Goal: Task Accomplishment & Management: Use online tool/utility

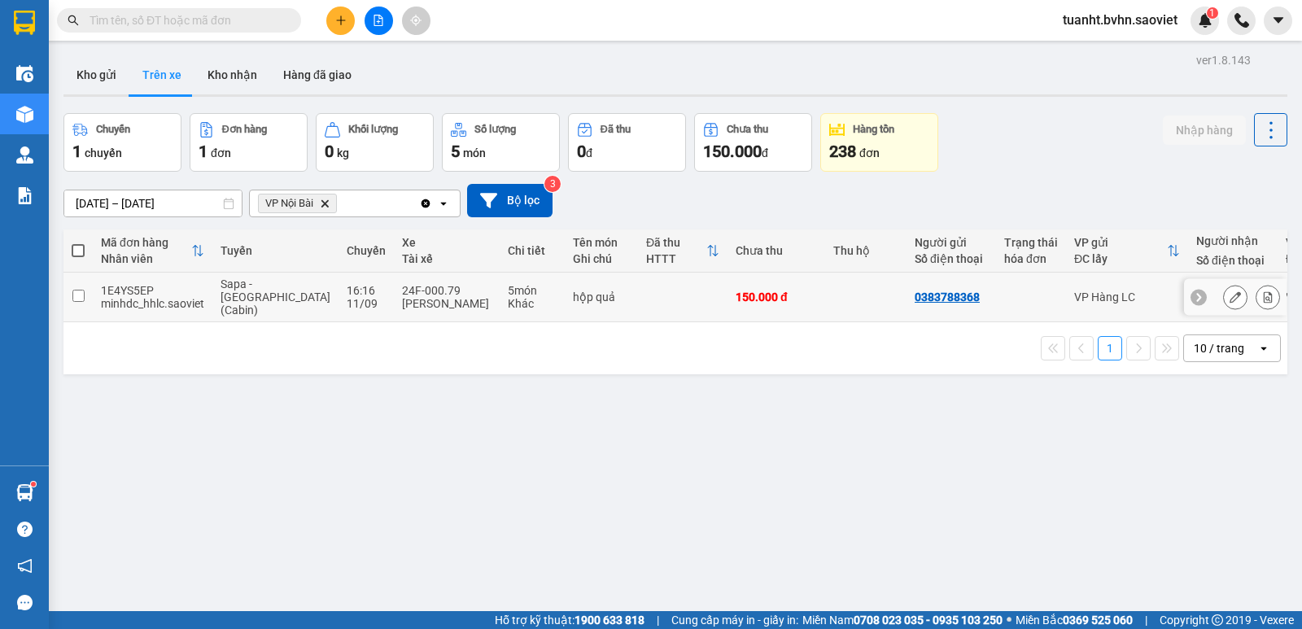
click at [75, 291] on input "checkbox" at bounding box center [78, 296] width 12 height 12
checkbox input "true"
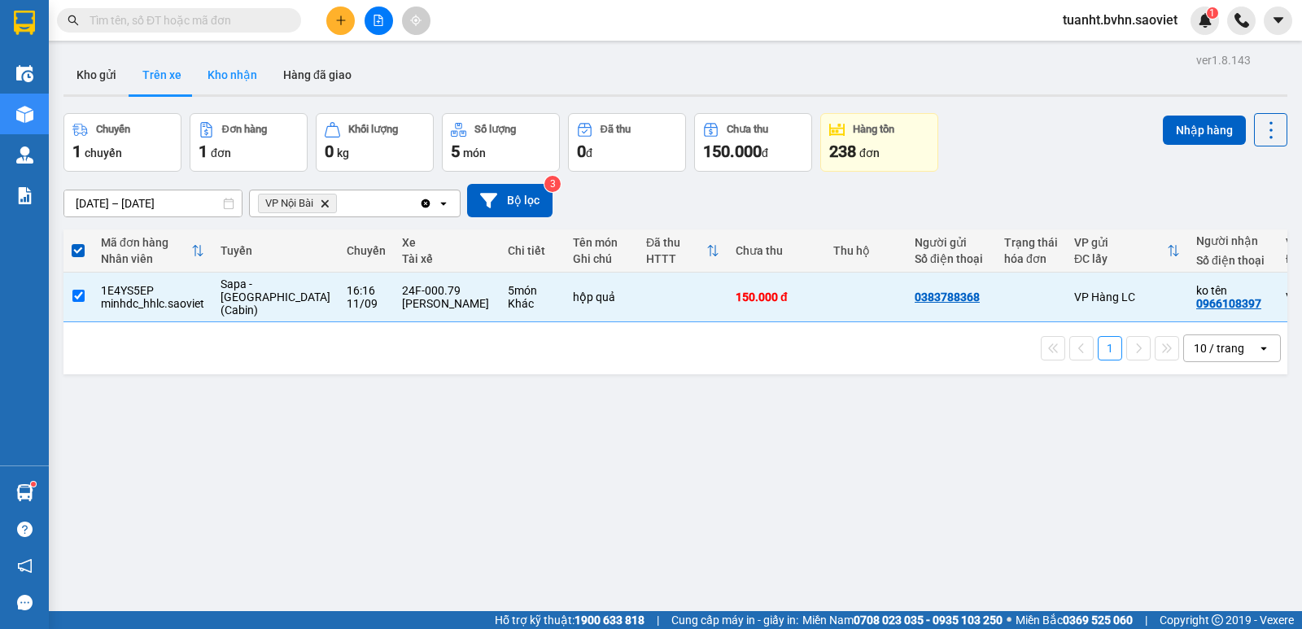
click at [223, 66] on button "Kho nhận" at bounding box center [233, 74] width 76 height 39
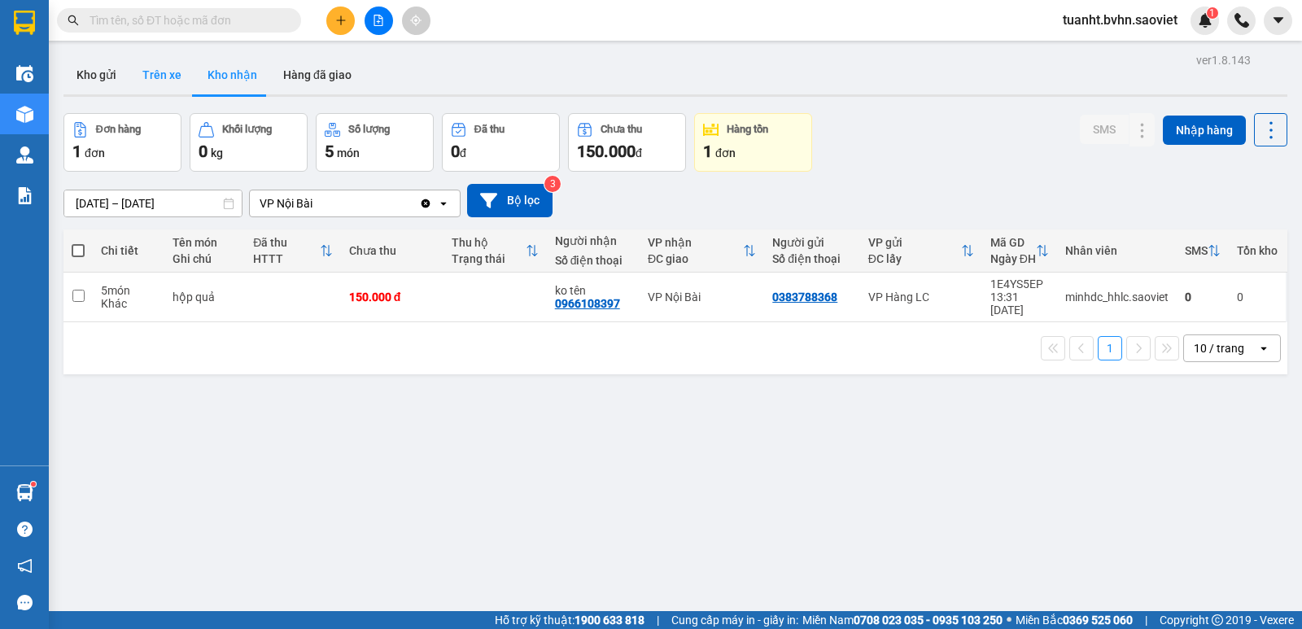
click at [169, 77] on button "Trên xe" at bounding box center [161, 74] width 65 height 39
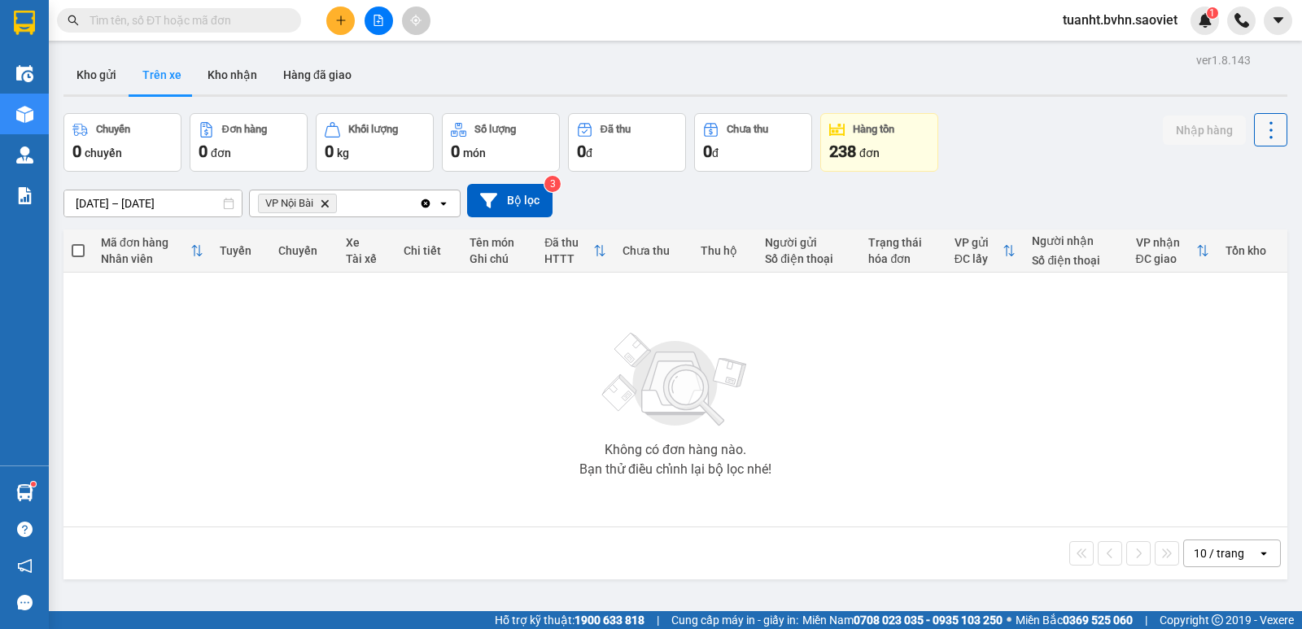
click at [1260, 132] on icon at bounding box center [1271, 130] width 23 height 23
click at [1249, 172] on span "Làm mới" at bounding box center [1236, 174] width 45 height 16
click at [196, 27] on input "text" at bounding box center [186, 20] width 192 height 18
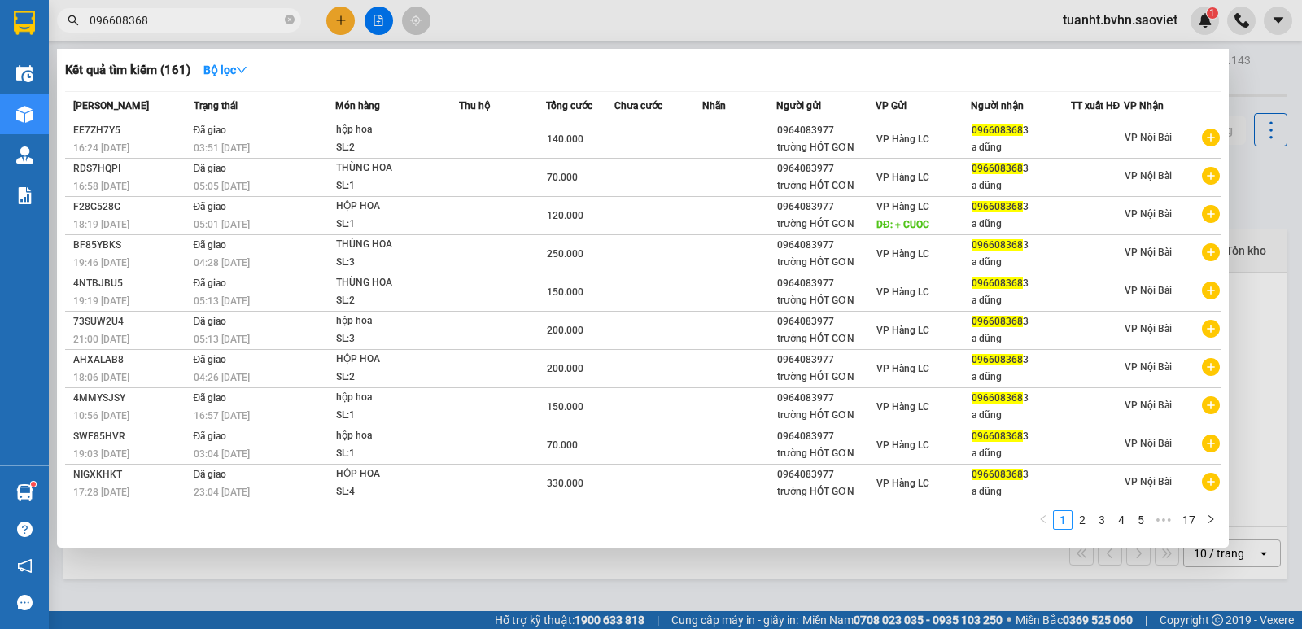
type input "0966083683"
click at [288, 20] on icon "close-circle" at bounding box center [290, 20] width 10 height 10
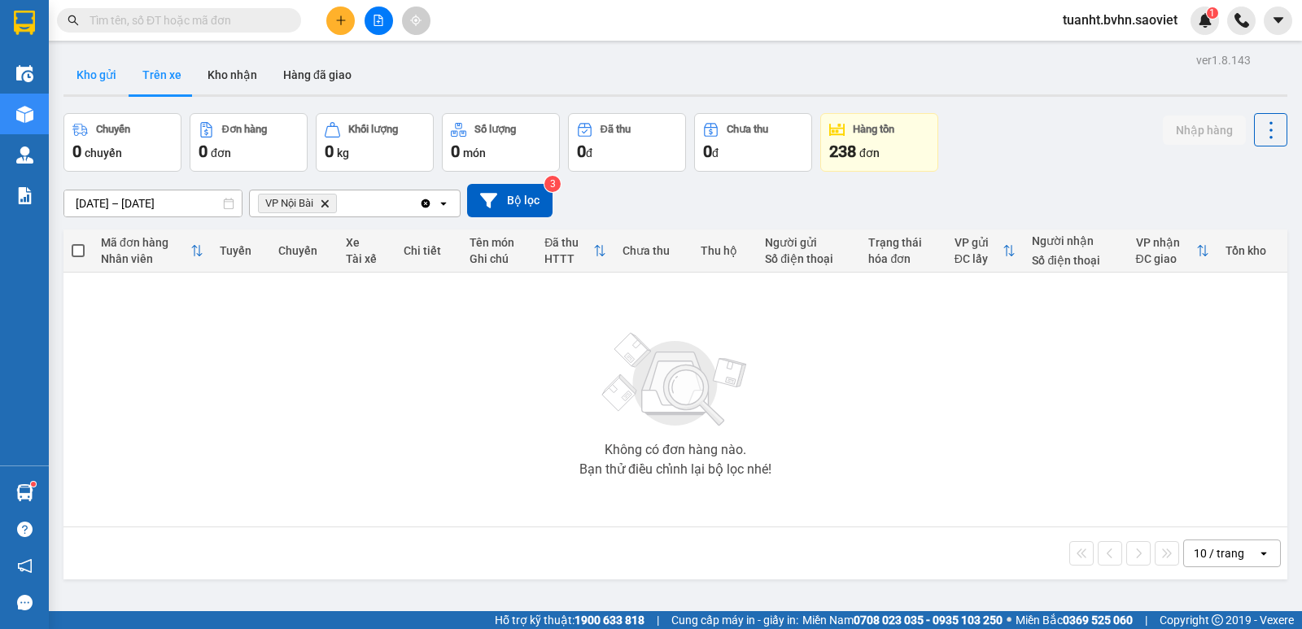
click at [116, 68] on button "Kho gửi" at bounding box center [96, 74] width 66 height 39
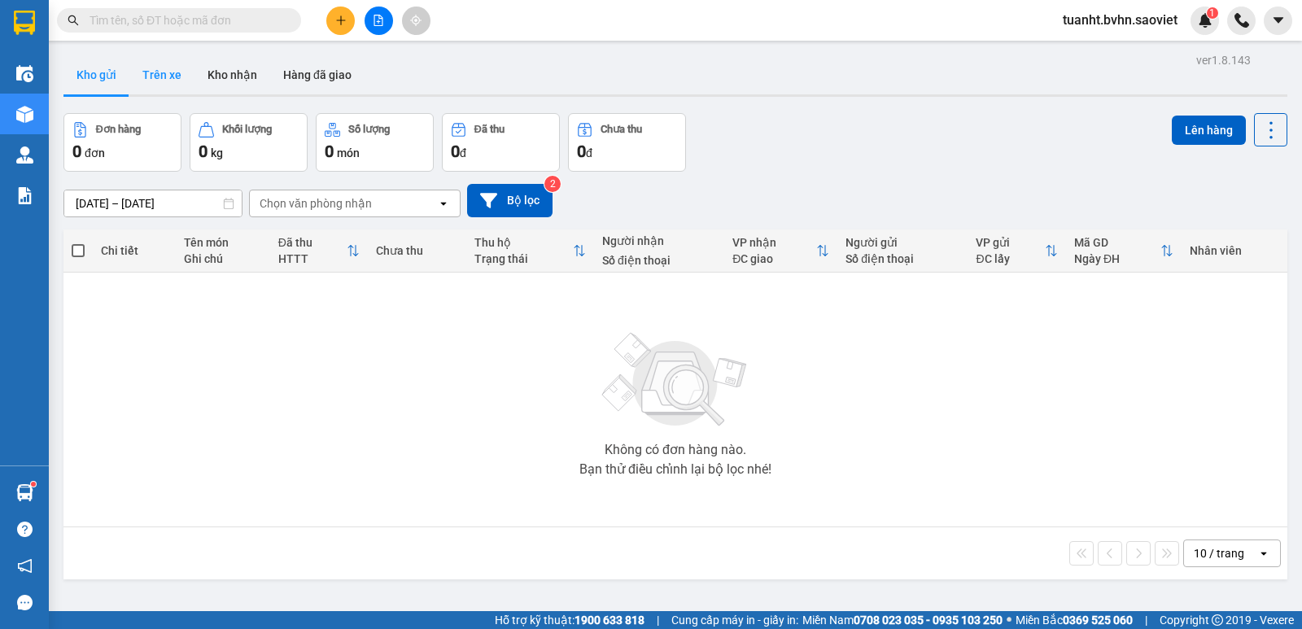
click at [181, 72] on button "Trên xe" at bounding box center [161, 74] width 65 height 39
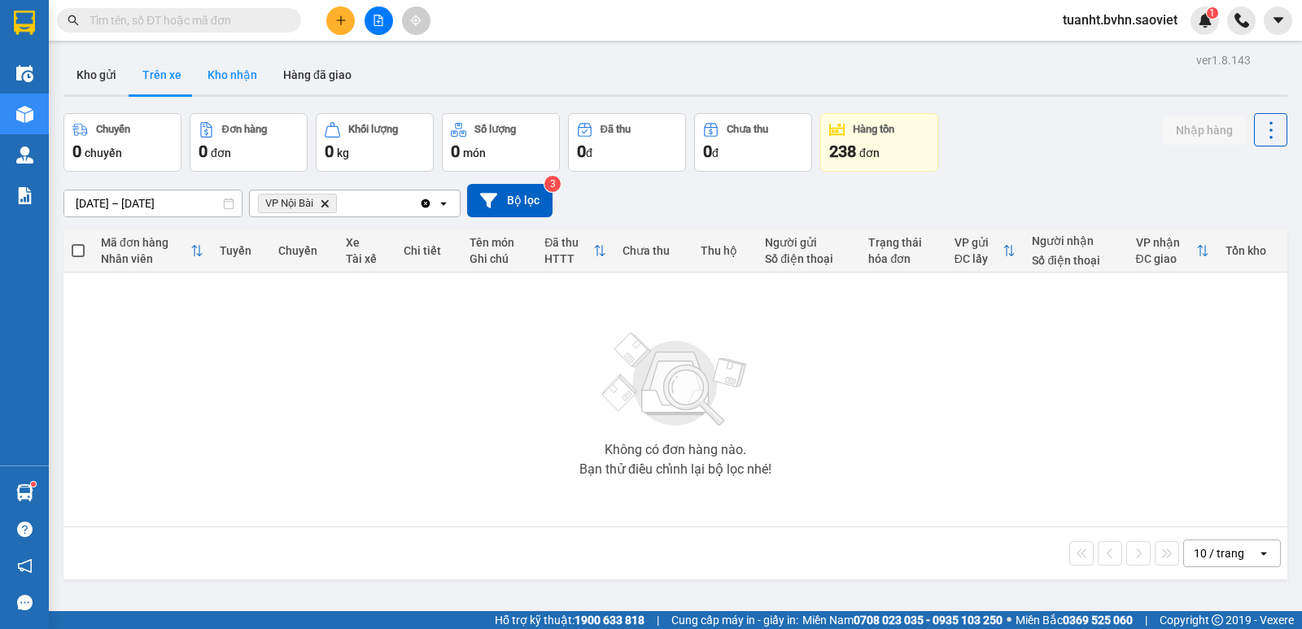
click at [205, 72] on button "Kho nhận" at bounding box center [233, 74] width 76 height 39
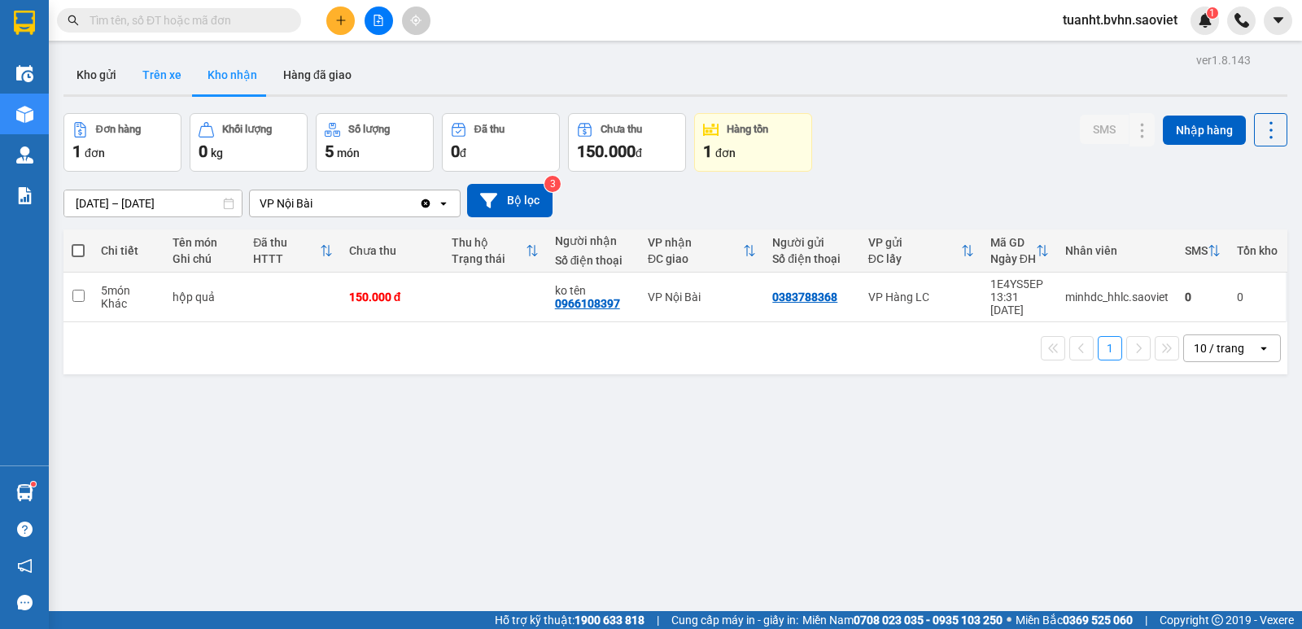
click at [166, 76] on button "Trên xe" at bounding box center [161, 74] width 65 height 39
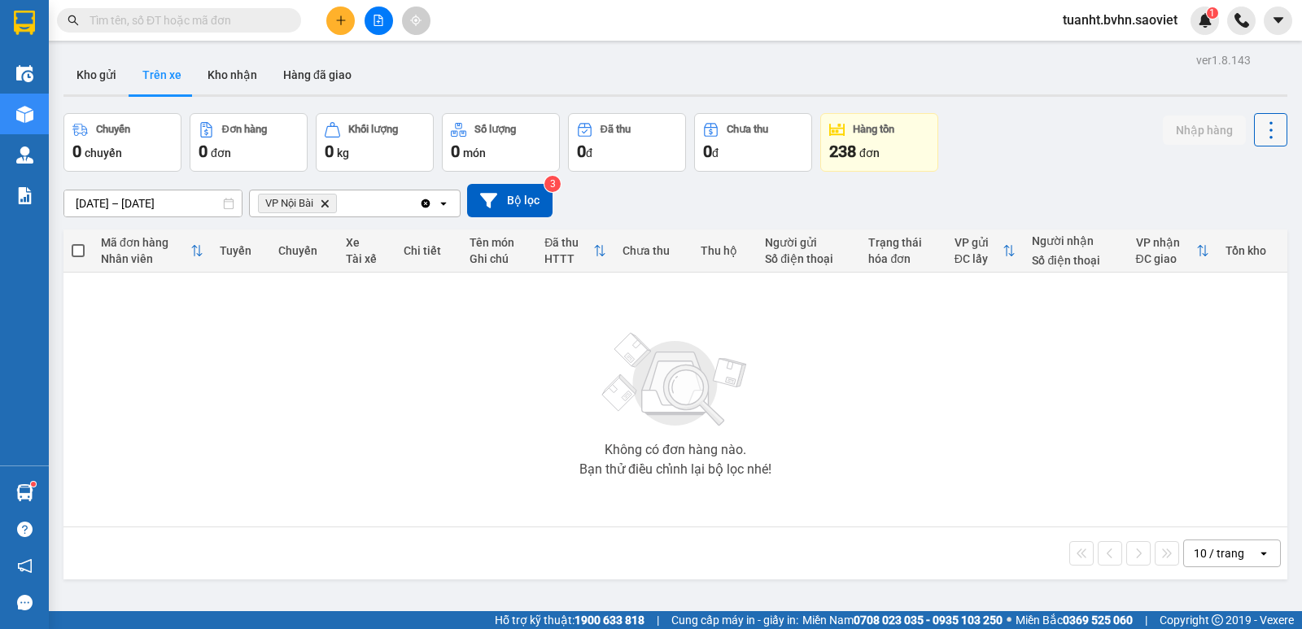
click at [1254, 128] on button at bounding box center [1270, 129] width 33 height 33
click at [1230, 174] on span "Làm mới" at bounding box center [1236, 174] width 45 height 16
click at [383, 22] on icon "file-add" at bounding box center [378, 20] width 11 height 11
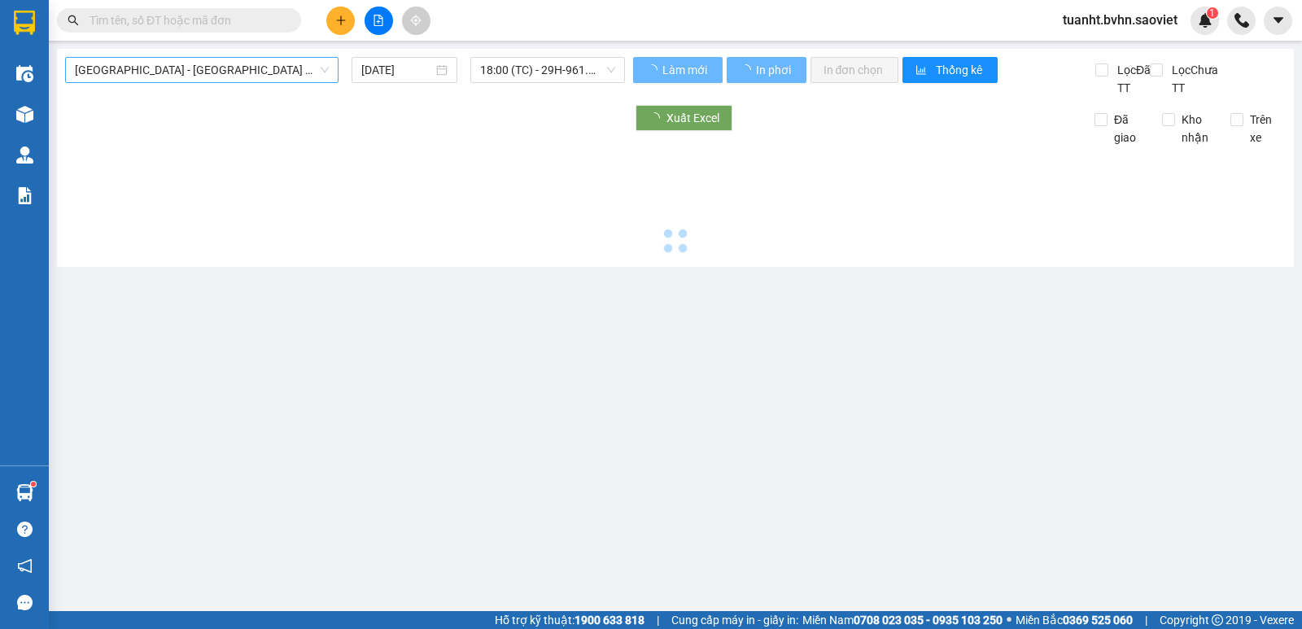
click at [270, 66] on span "[GEOGRAPHIC_DATA] - [GEOGRAPHIC_DATA] (Cabin)" at bounding box center [202, 70] width 254 height 24
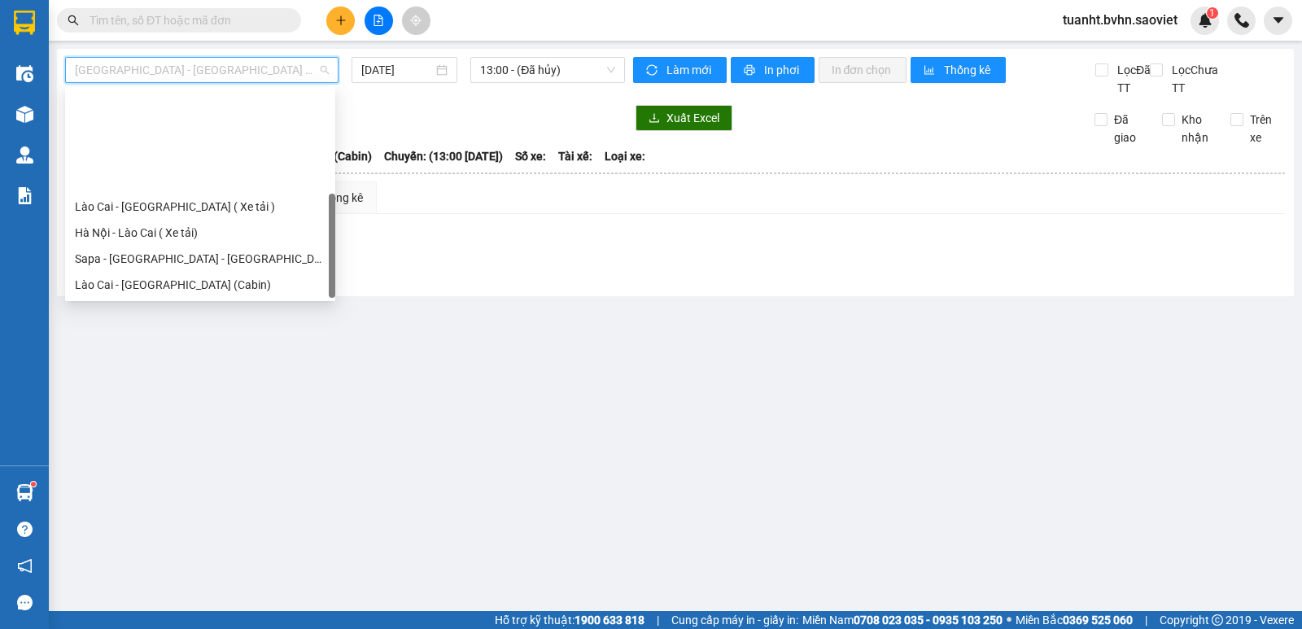
scroll to position [130, 0]
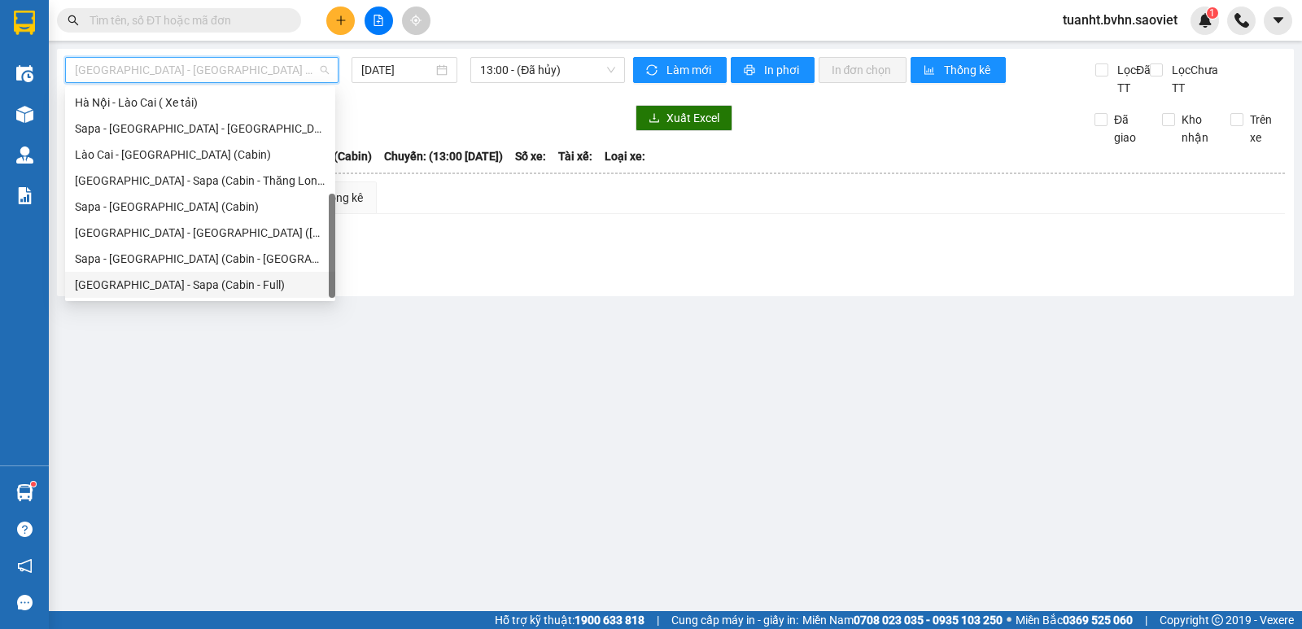
click at [236, 279] on div "[GEOGRAPHIC_DATA] - Sapa (Cabin - Full)" at bounding box center [200, 285] width 251 height 18
type input "[DATE]"
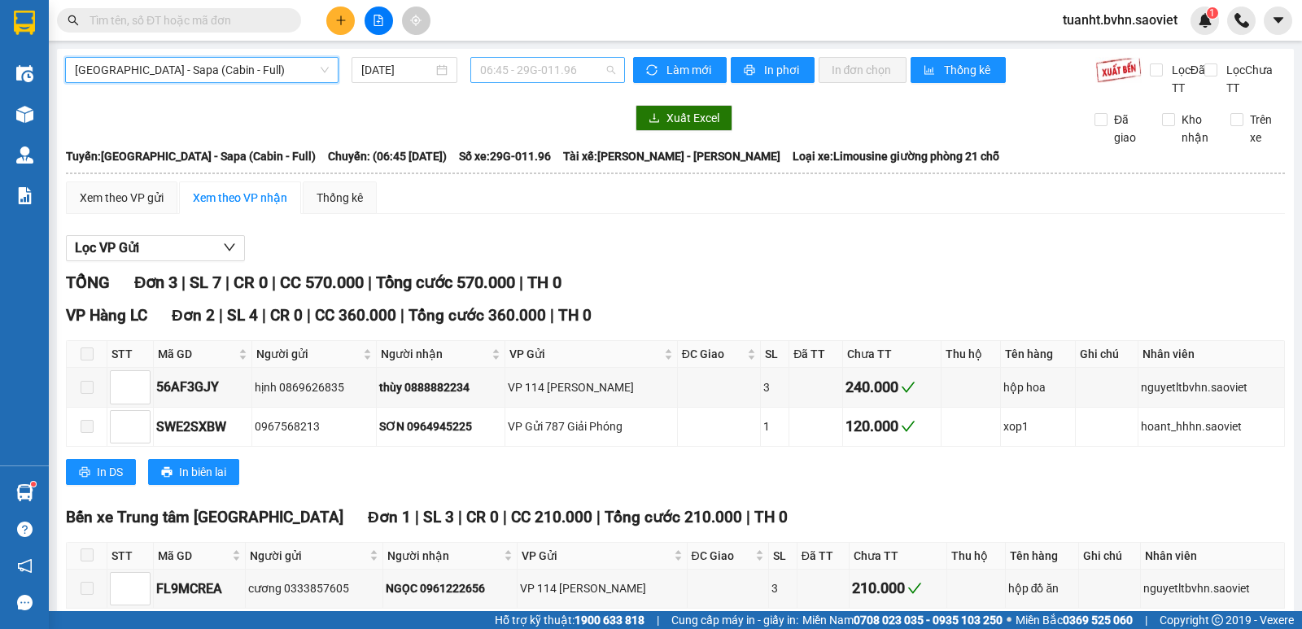
click at [514, 67] on span "06:45 - 29G-011.96" at bounding box center [547, 70] width 134 height 24
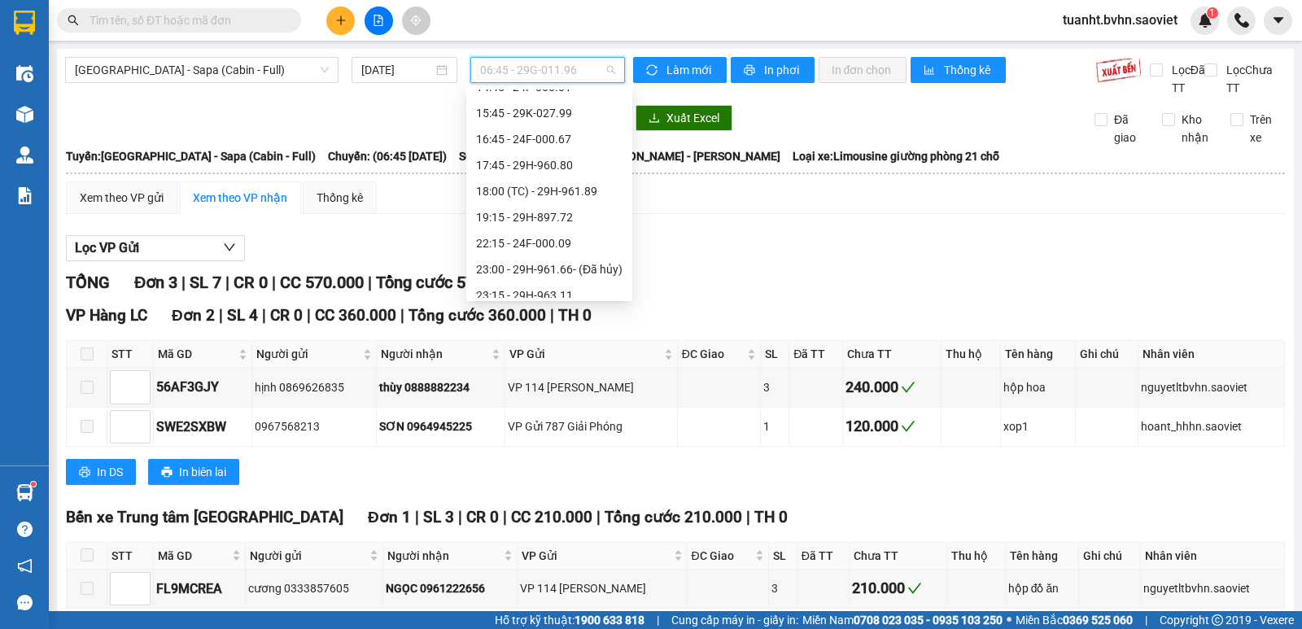
scroll to position [260, 0]
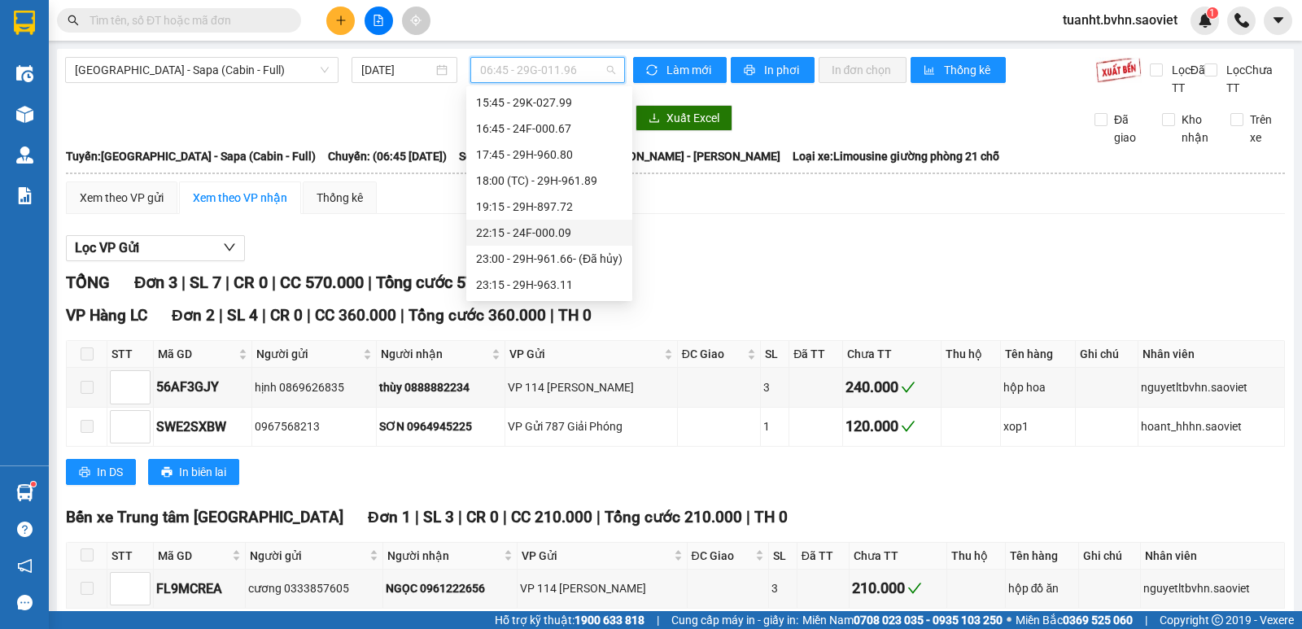
click at [535, 228] on div "22:15 - 24F-000.09" at bounding box center [549, 233] width 147 height 18
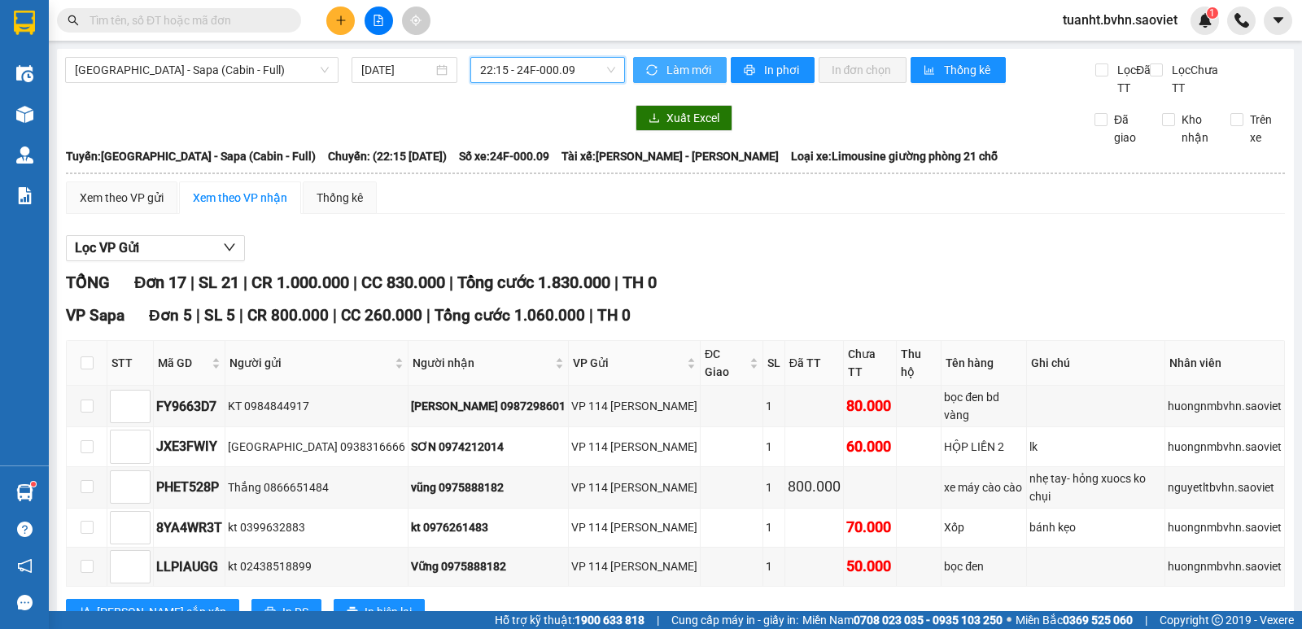
click at [676, 74] on span "Làm mới" at bounding box center [690, 70] width 47 height 18
click at [747, 71] on icon "printer" at bounding box center [749, 70] width 11 height 11
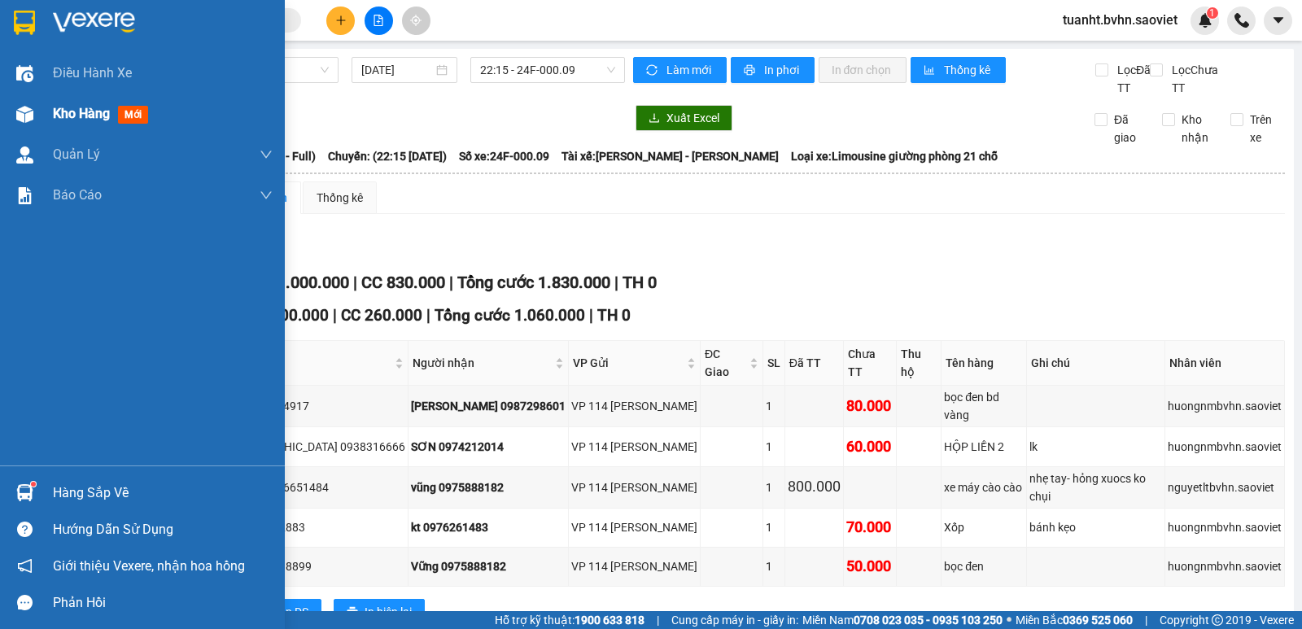
click at [45, 108] on div "Kho hàng mới" at bounding box center [142, 114] width 285 height 41
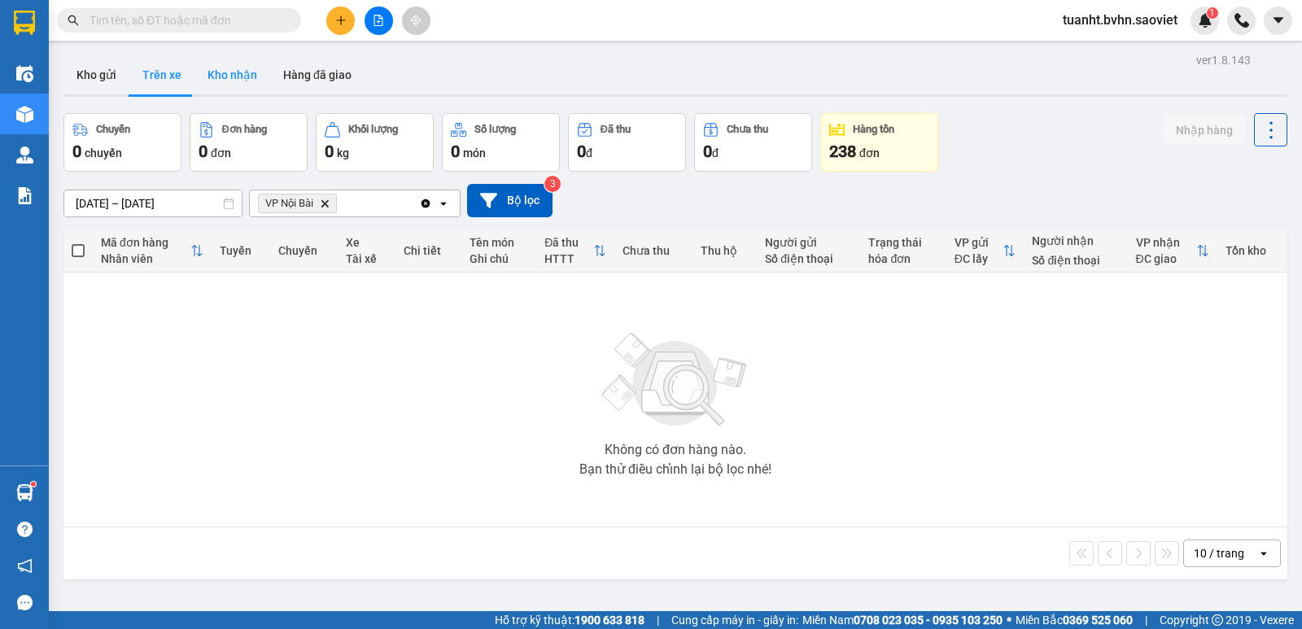
click at [236, 75] on button "Kho nhận" at bounding box center [233, 74] width 76 height 39
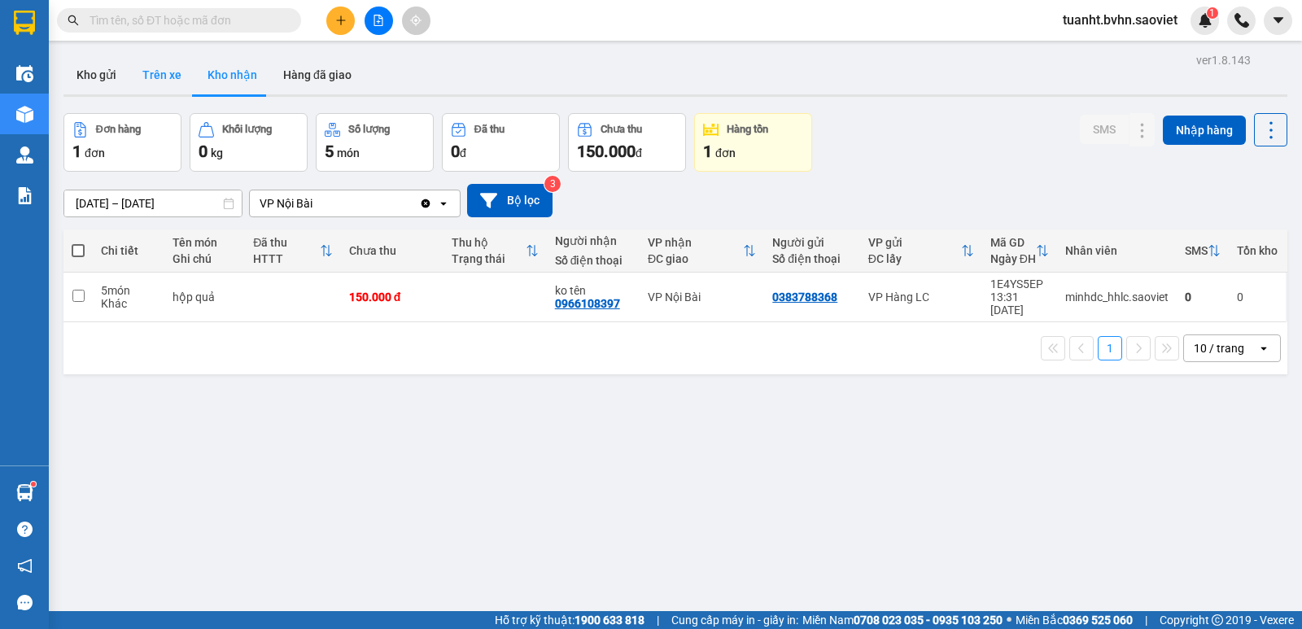
click at [165, 81] on button "Trên xe" at bounding box center [161, 74] width 65 height 39
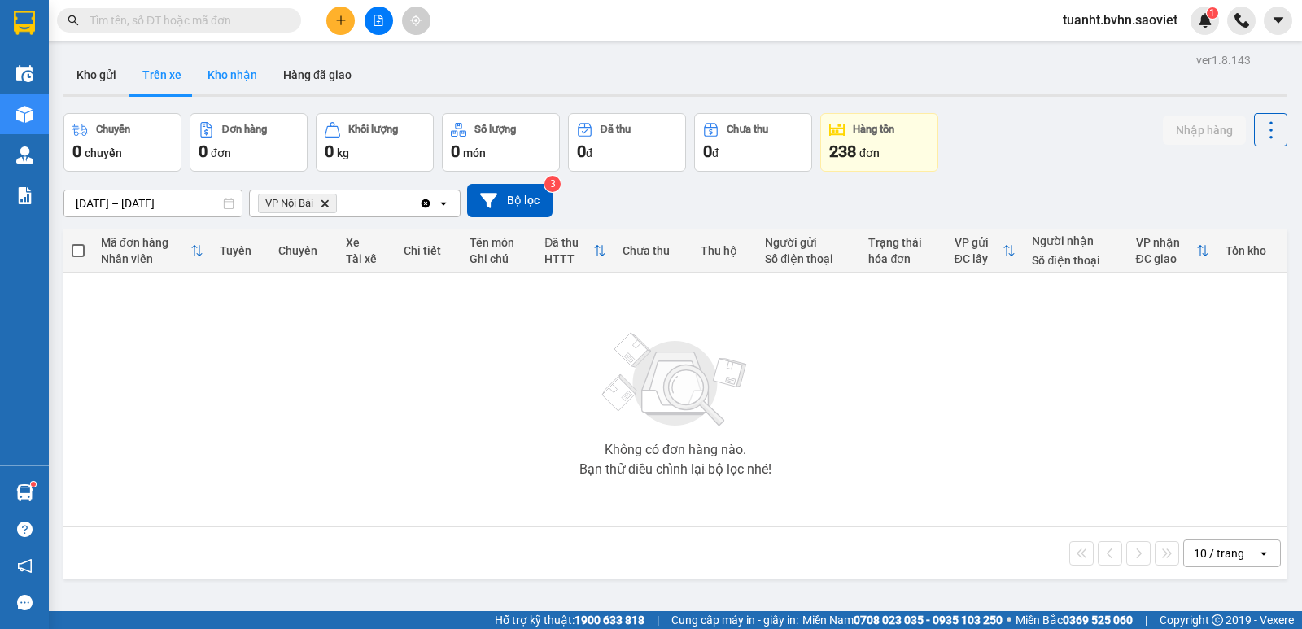
click at [246, 85] on button "Kho nhận" at bounding box center [233, 74] width 76 height 39
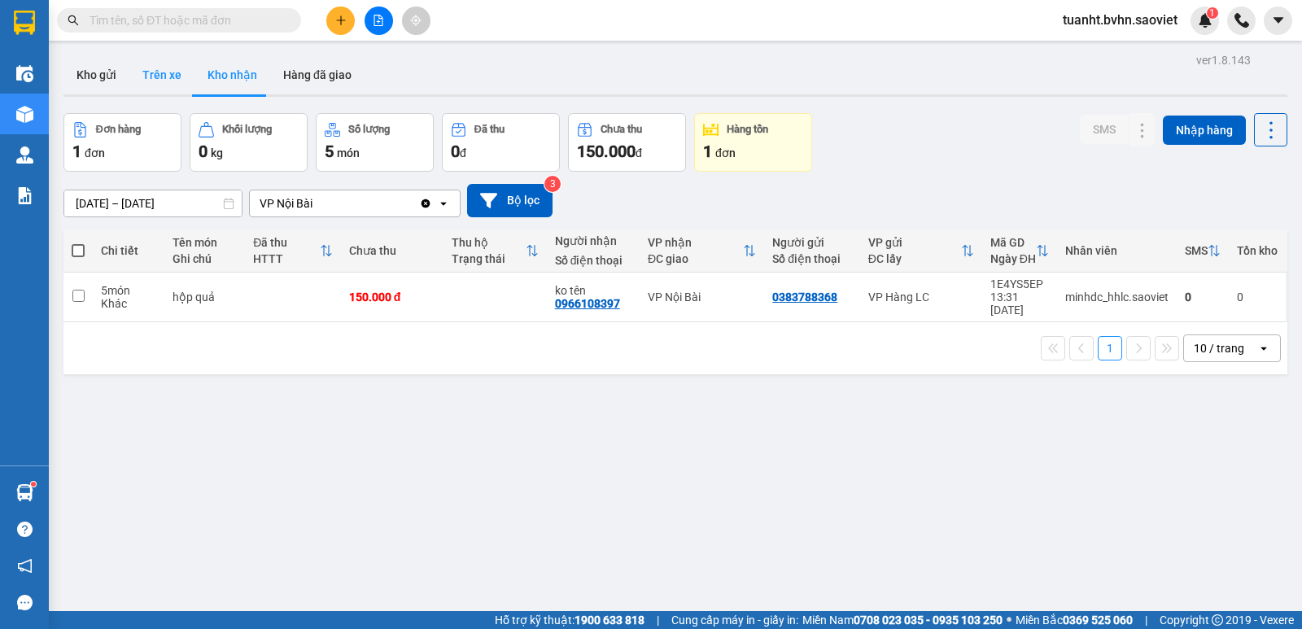
click at [177, 77] on button "Trên xe" at bounding box center [161, 74] width 65 height 39
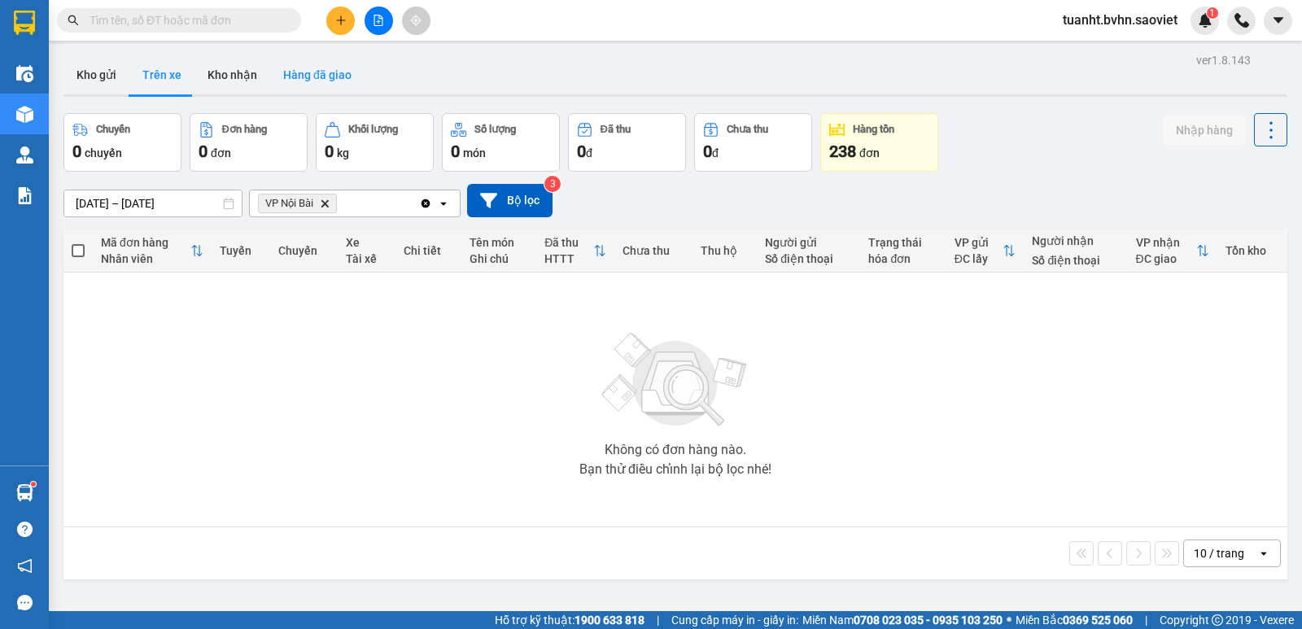
click at [289, 79] on button "Hàng đã giao" at bounding box center [317, 74] width 94 height 39
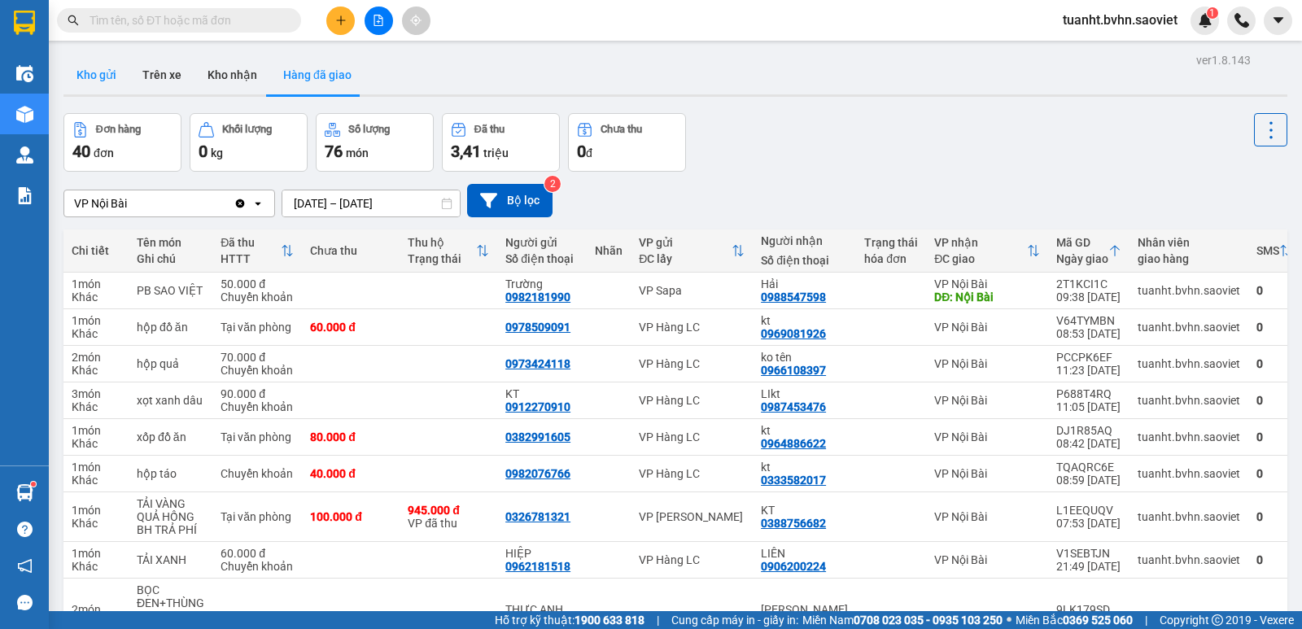
click at [117, 78] on button "Kho gửi" at bounding box center [96, 74] width 66 height 39
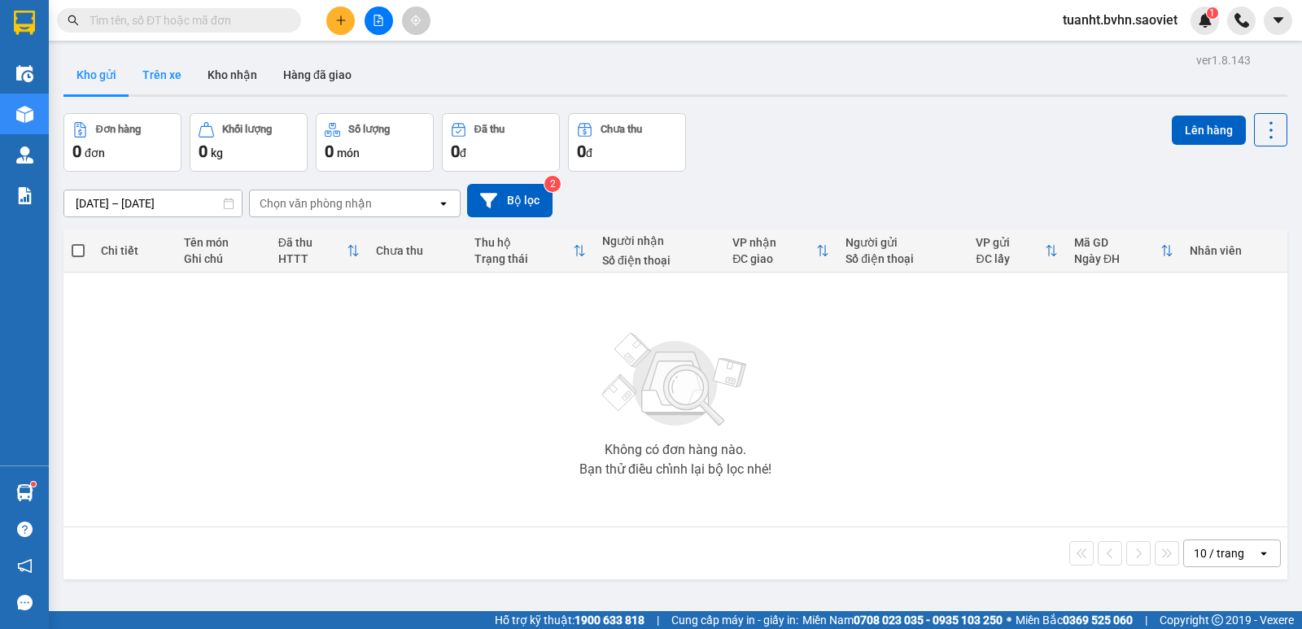
click at [160, 81] on button "Trên xe" at bounding box center [161, 74] width 65 height 39
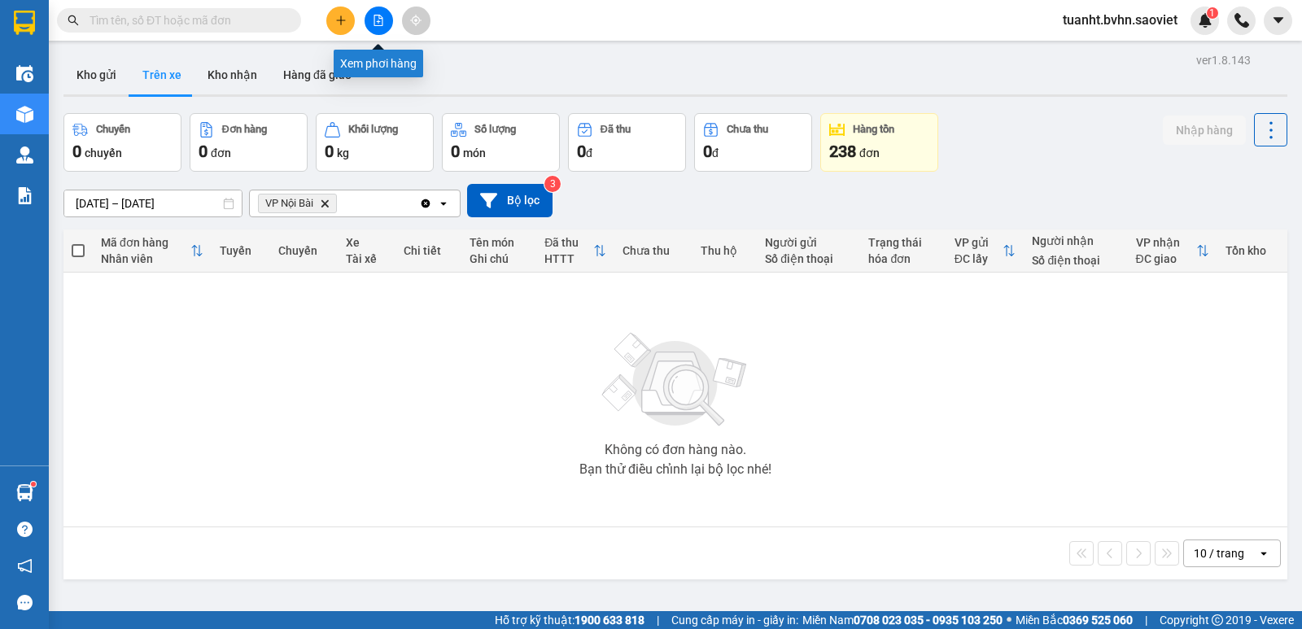
click at [378, 26] on button at bounding box center [379, 21] width 28 height 28
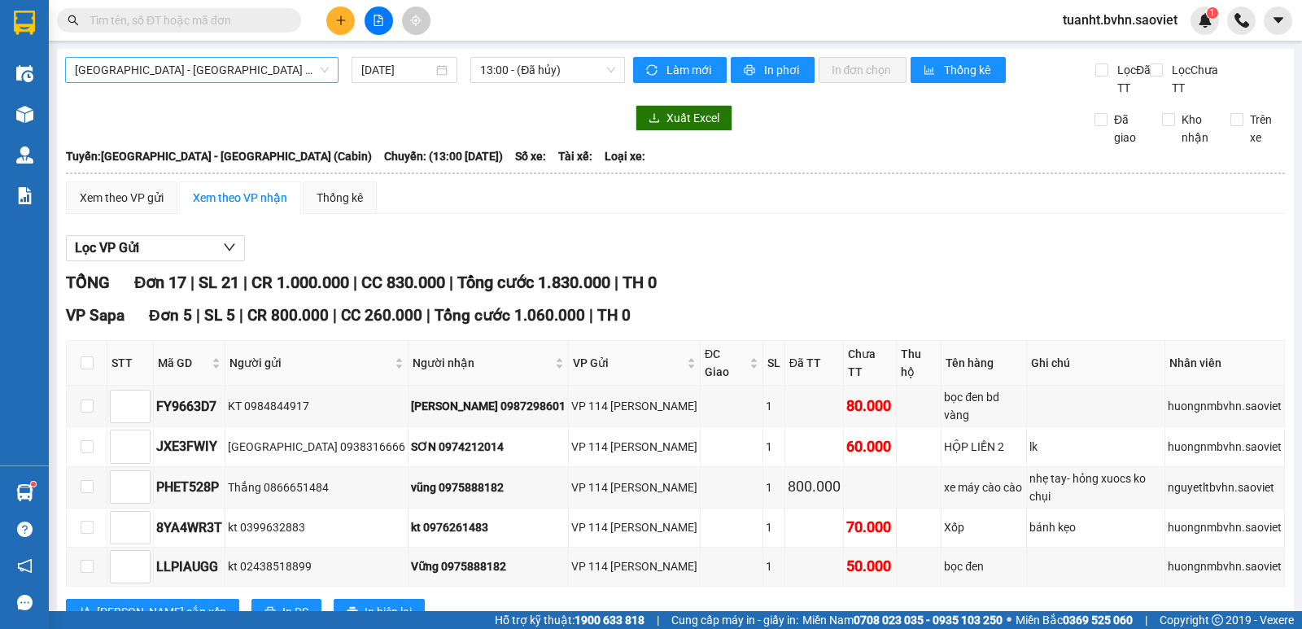
click at [271, 68] on span "[GEOGRAPHIC_DATA] - [GEOGRAPHIC_DATA] (Cabin)" at bounding box center [202, 70] width 254 height 24
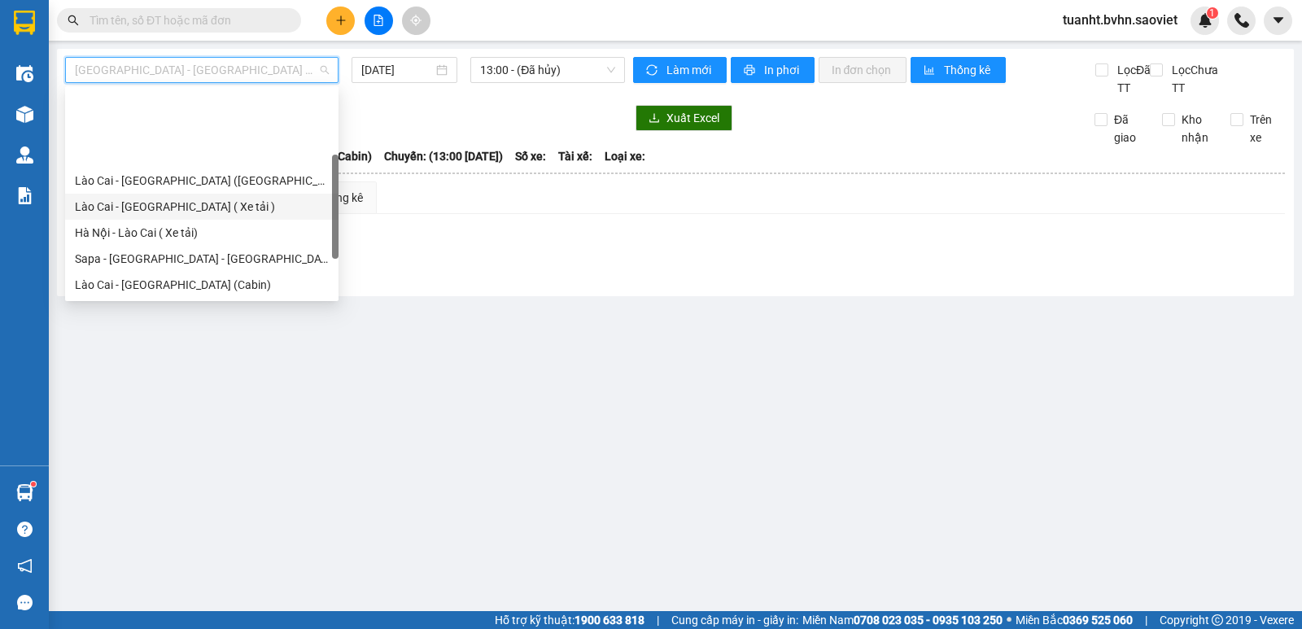
scroll to position [81, 0]
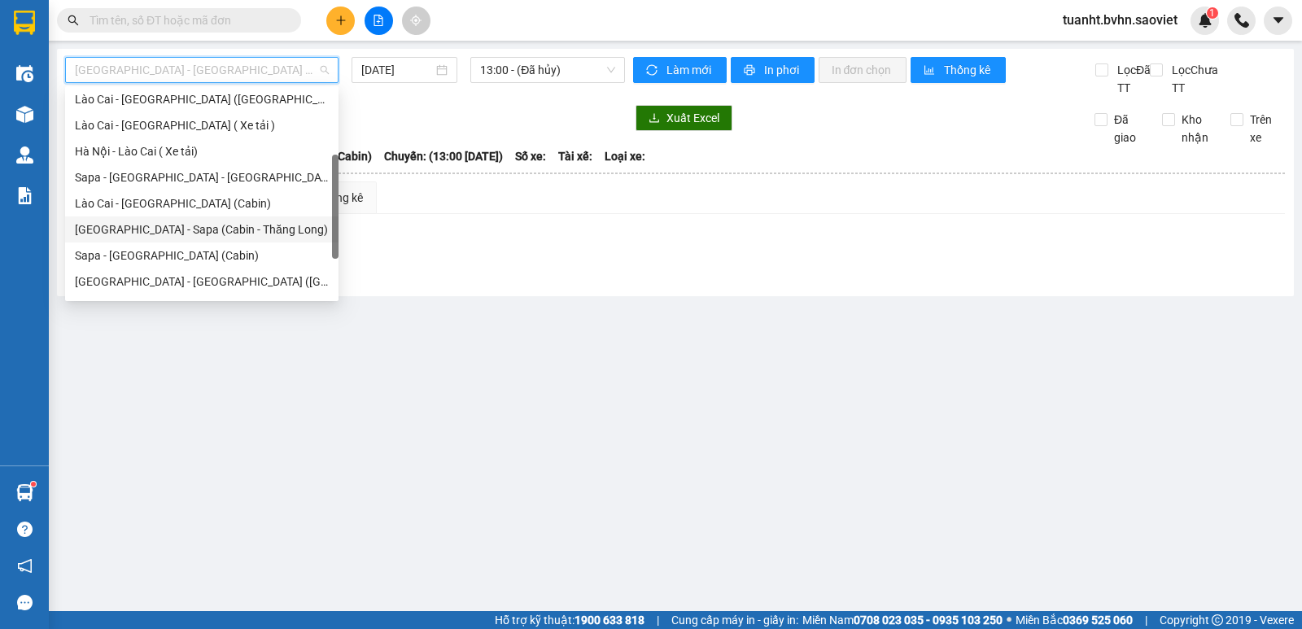
click at [246, 226] on div "[GEOGRAPHIC_DATA] - Sapa (Cabin - Thăng Long)" at bounding box center [202, 230] width 254 height 18
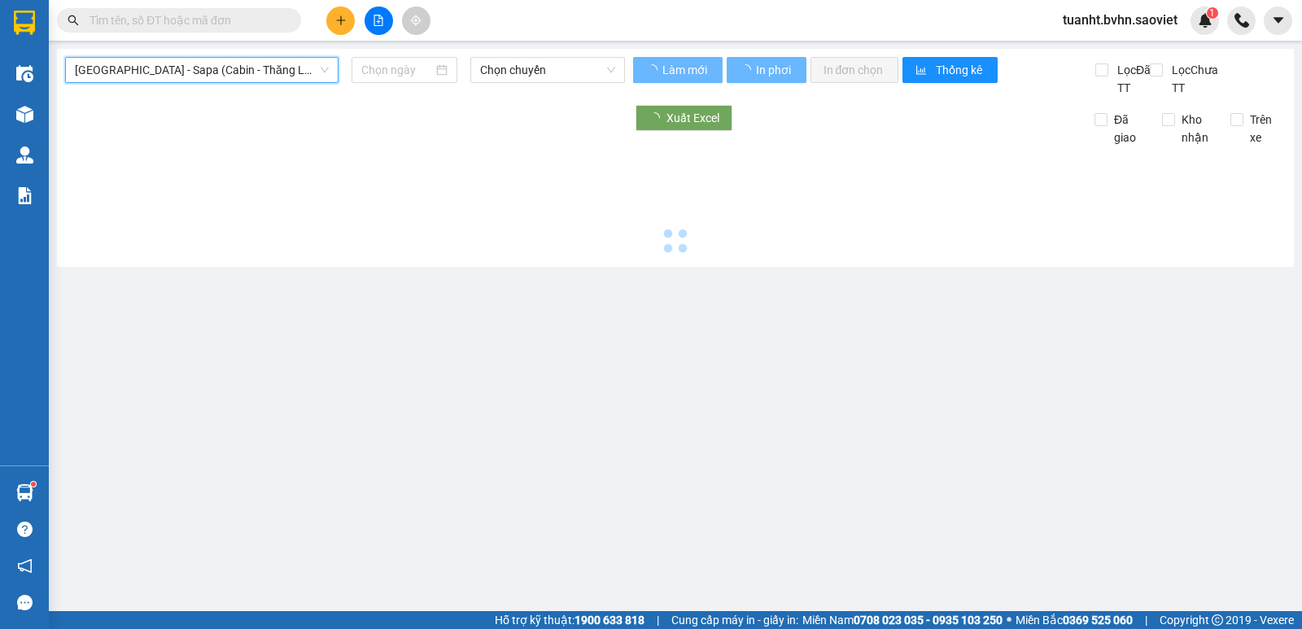
type input "[DATE]"
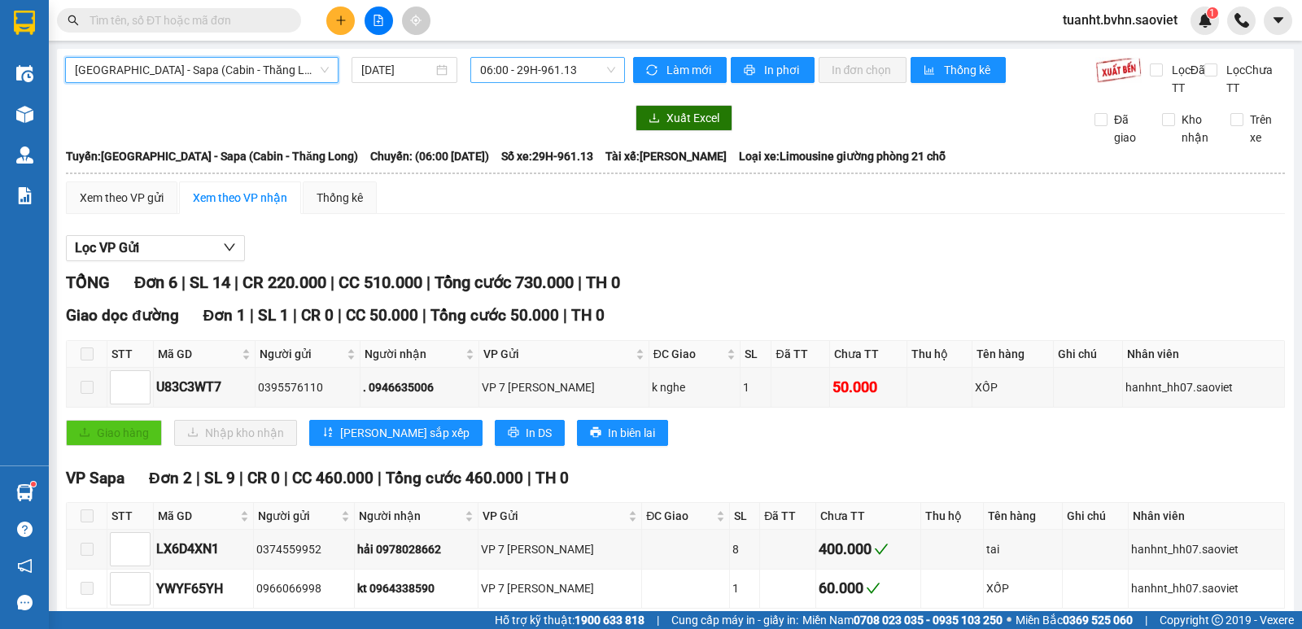
click at [512, 71] on span "06:00 - 29H-961.13" at bounding box center [547, 70] width 134 height 24
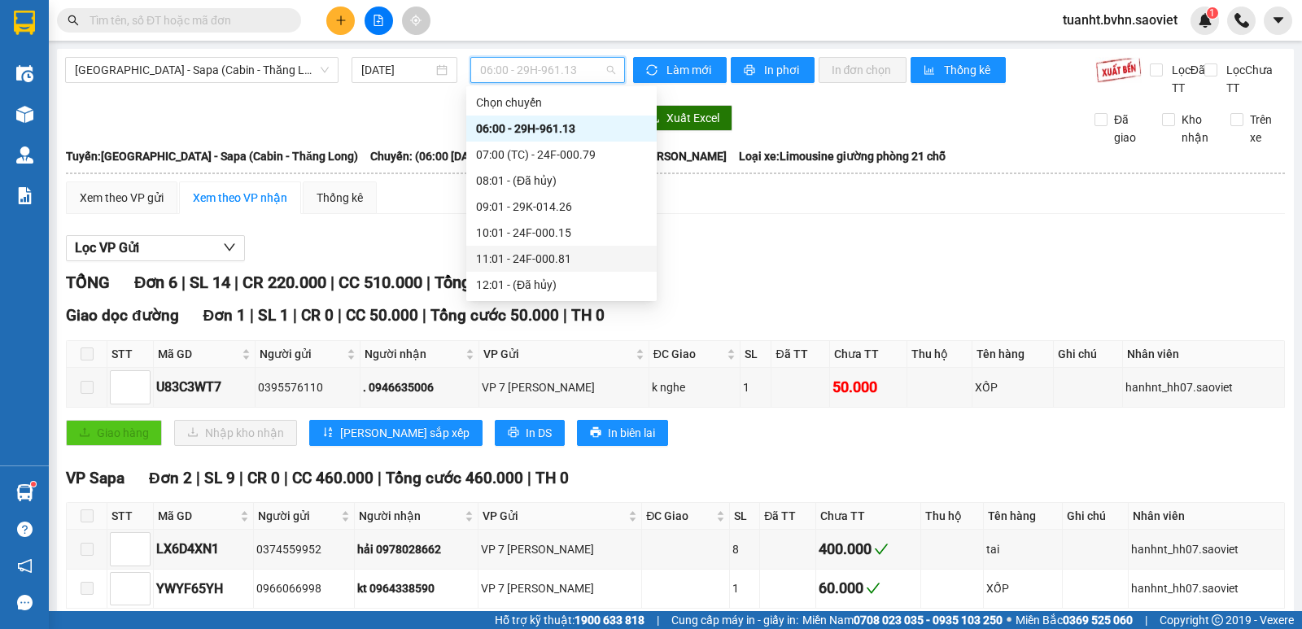
scroll to position [260, 0]
click at [586, 153] on div "22:45 (TC) - 29E-023.71" at bounding box center [561, 155] width 171 height 18
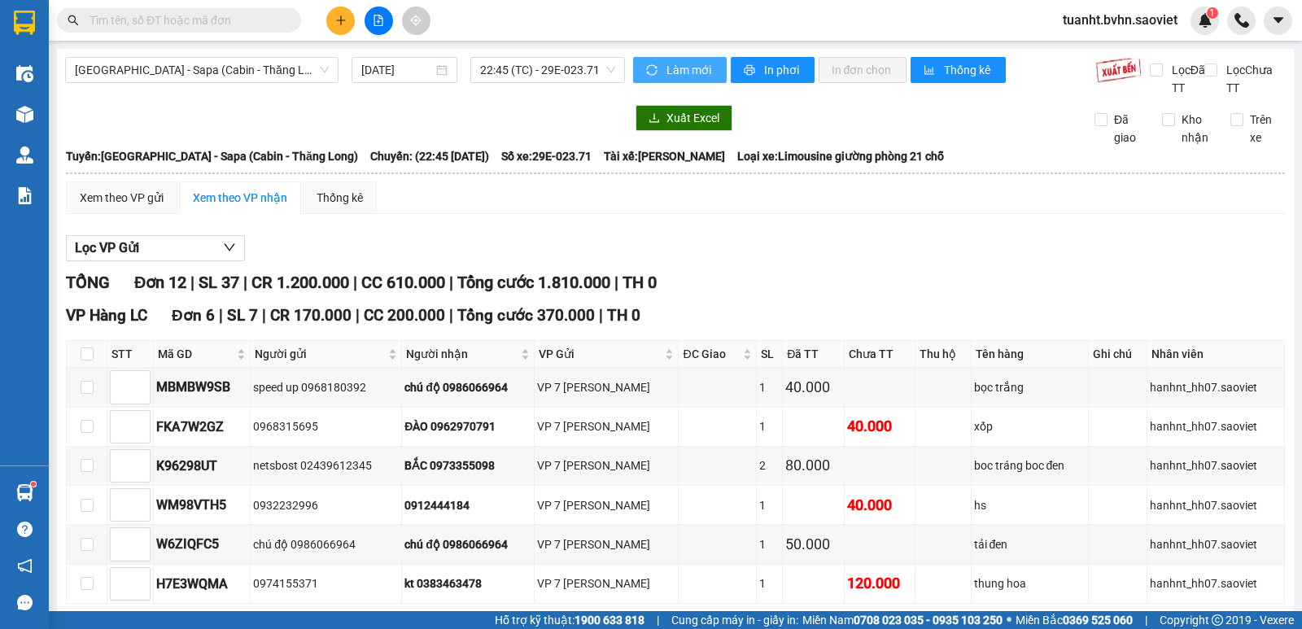
click at [667, 68] on span "Làm mới" at bounding box center [690, 70] width 47 height 18
click at [744, 75] on icon "printer" at bounding box center [749, 70] width 11 height 11
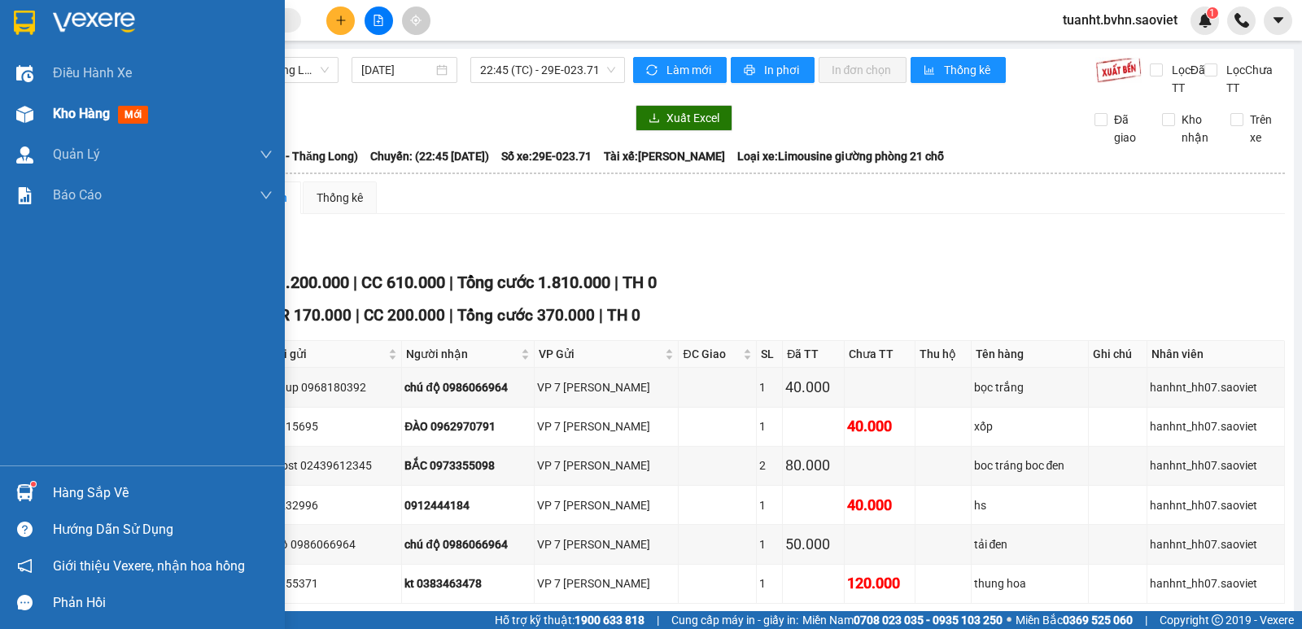
click at [27, 101] on div at bounding box center [25, 114] width 28 height 28
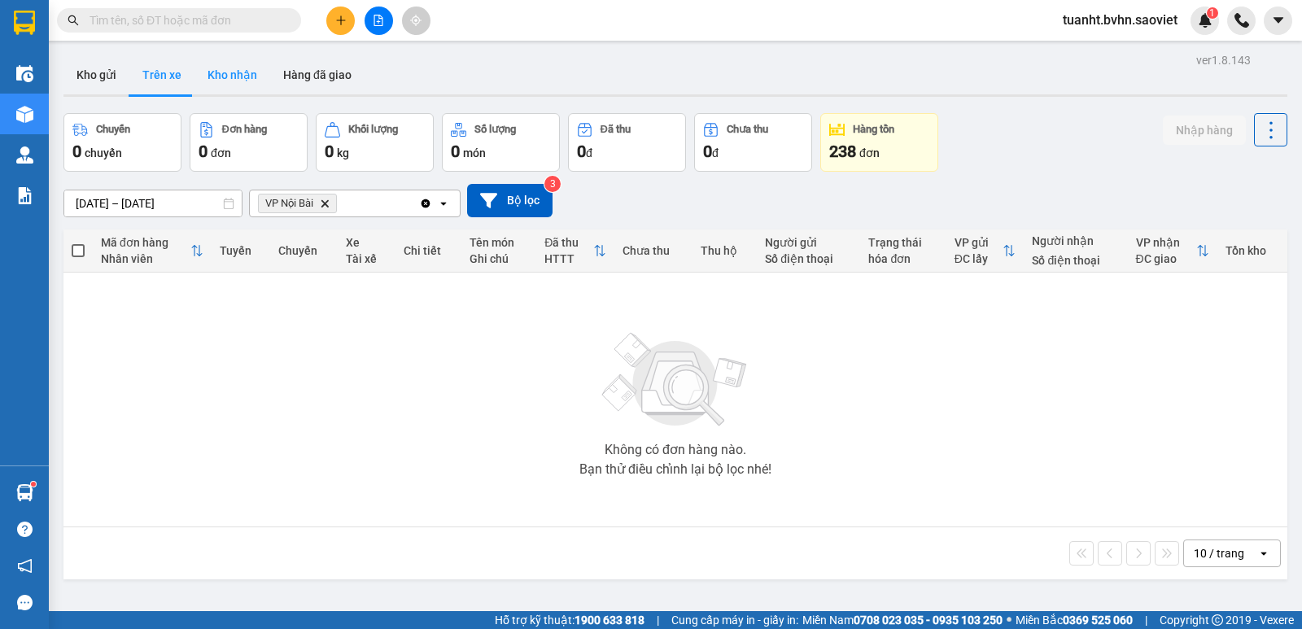
click at [225, 83] on button "Kho nhận" at bounding box center [233, 74] width 76 height 39
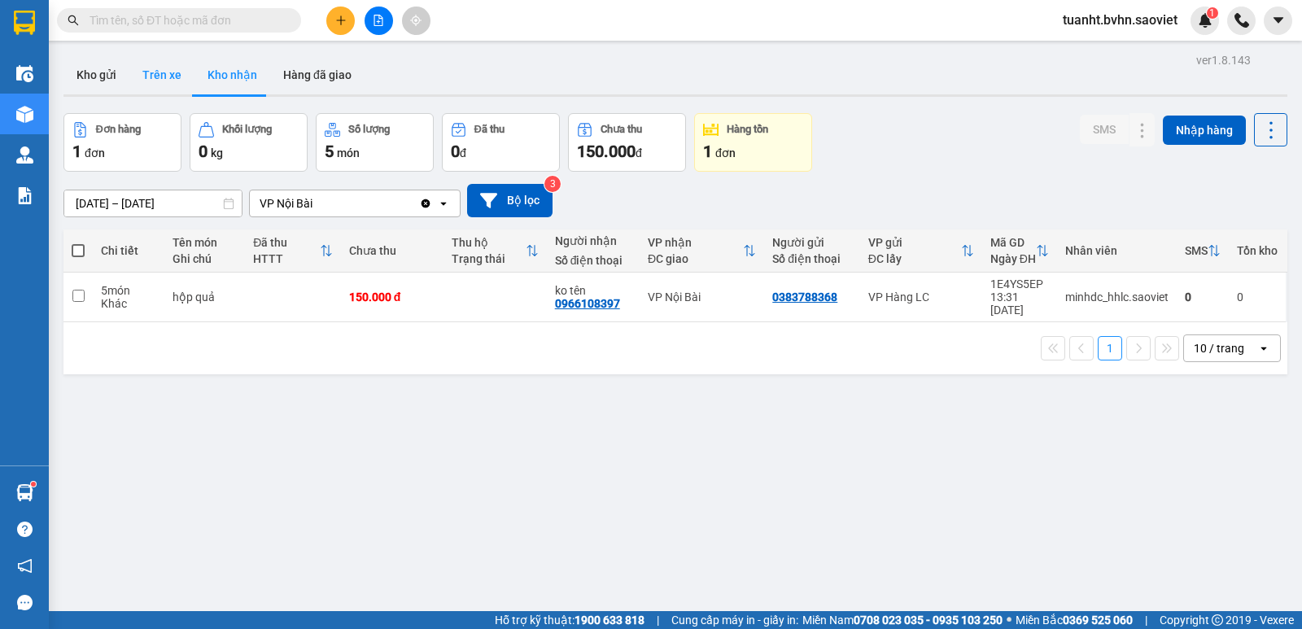
click at [166, 75] on button "Trên xe" at bounding box center [161, 74] width 65 height 39
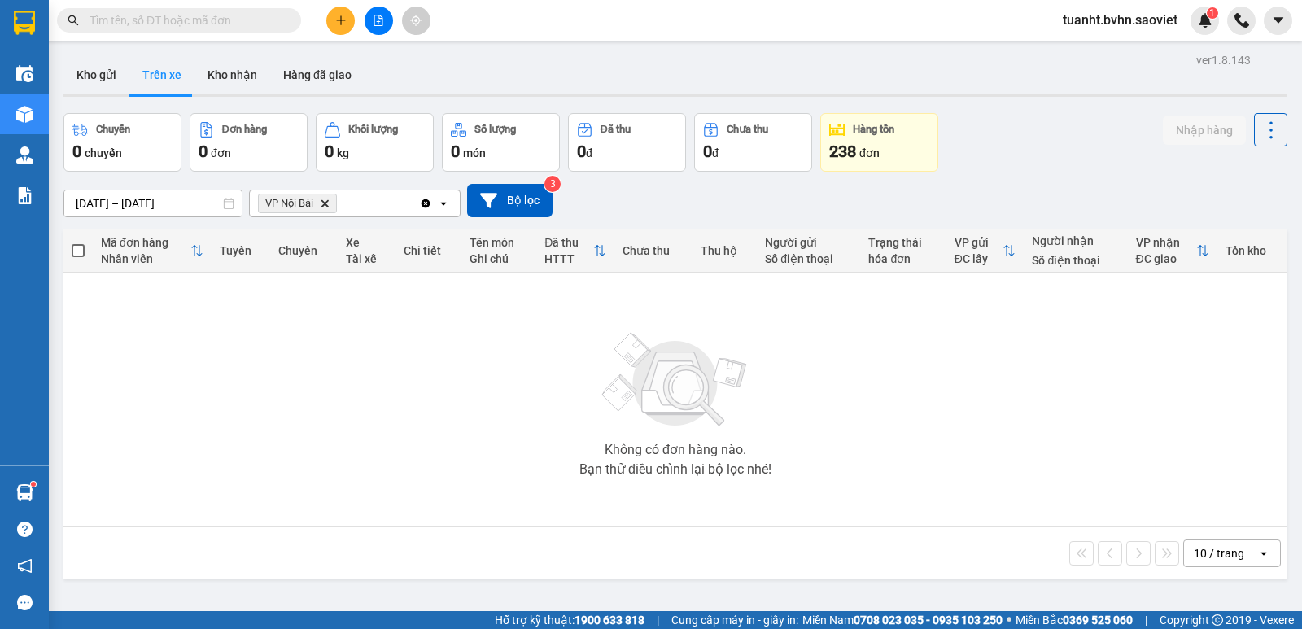
click at [345, 23] on icon "plus" at bounding box center [340, 20] width 11 height 11
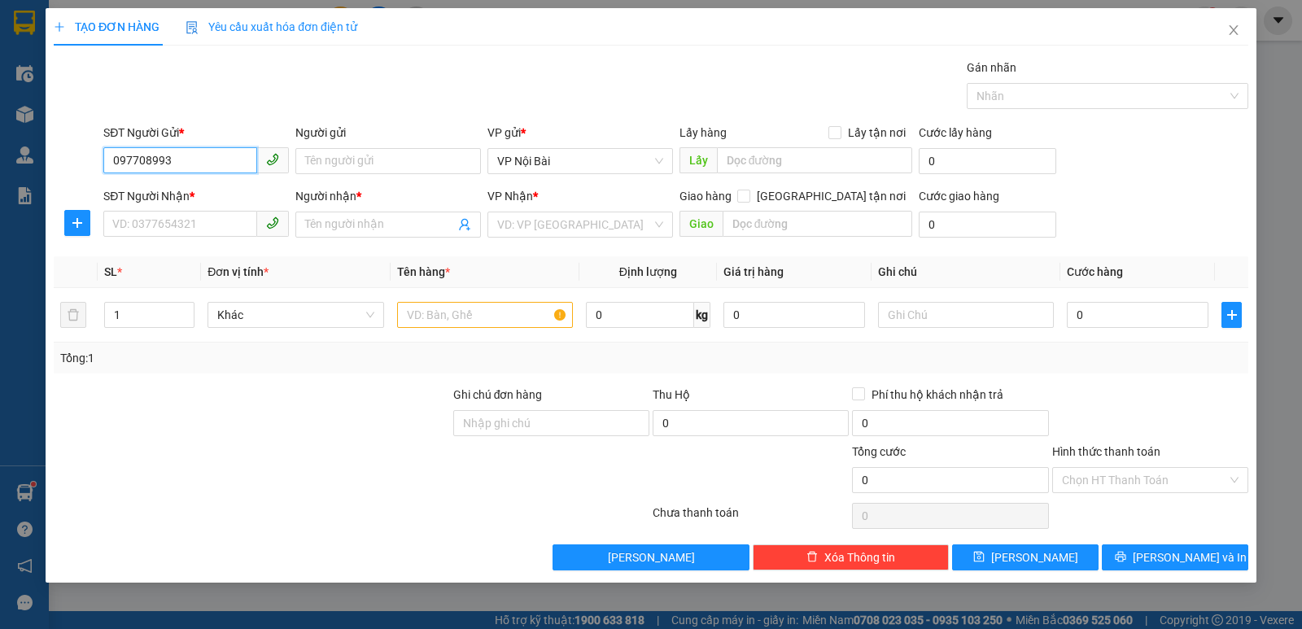
type input "0977089939"
click at [192, 194] on div "0977089939 - KT" at bounding box center [196, 194] width 166 height 18
type input "KT"
type input "0911428786"
type input "THỰC ANH"
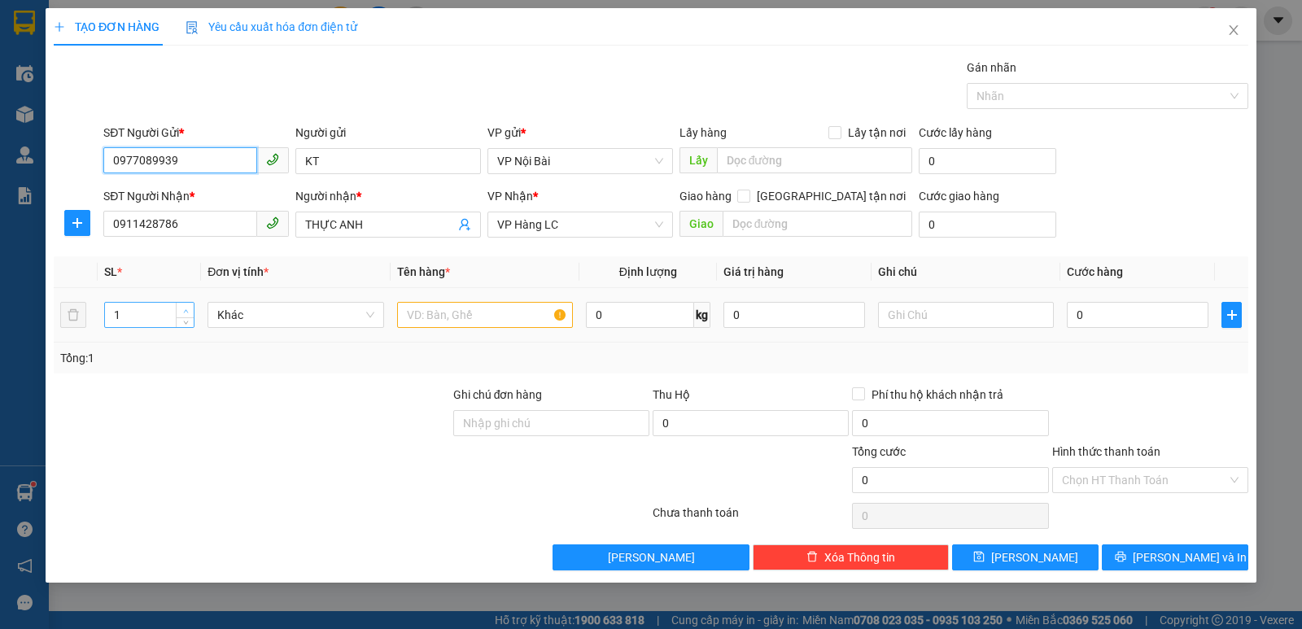
type input "0977089939"
click at [183, 310] on icon "up" at bounding box center [186, 312] width 6 height 6
type input "3"
click at [183, 310] on icon "up" at bounding box center [186, 312] width 6 height 6
click at [433, 304] on input "text" at bounding box center [485, 315] width 176 height 26
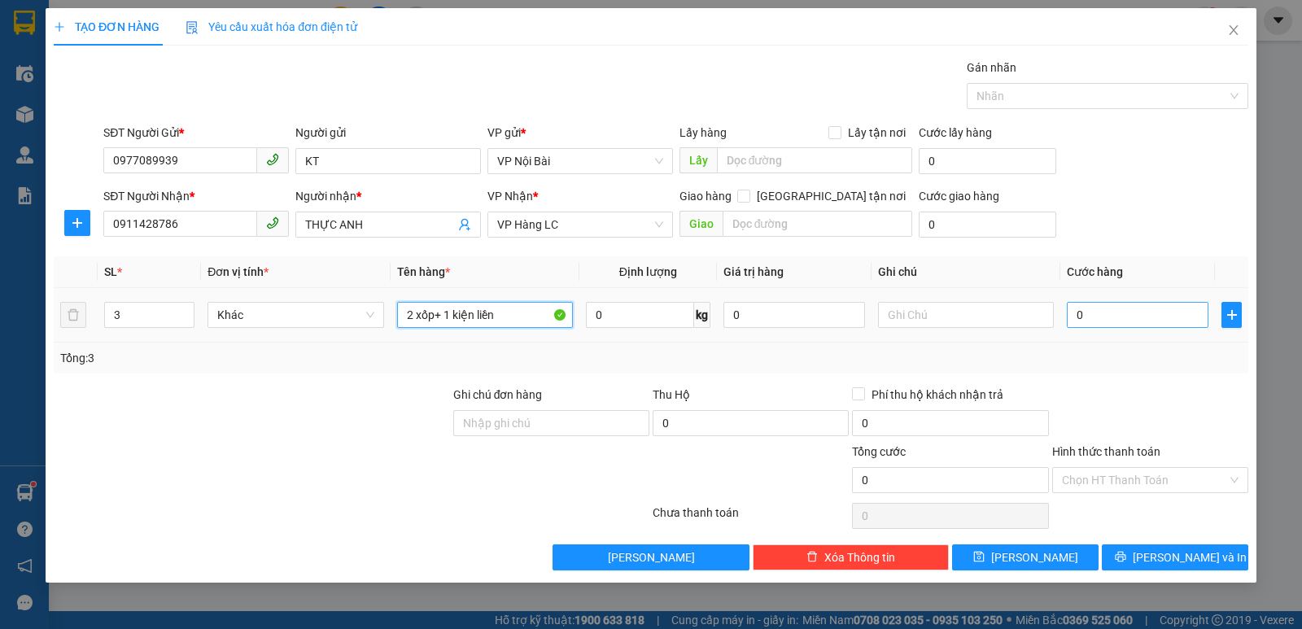
type input "2 xốp+ 1 kiện liền"
click at [1158, 308] on input "0" at bounding box center [1138, 315] width 142 height 26
type input "3"
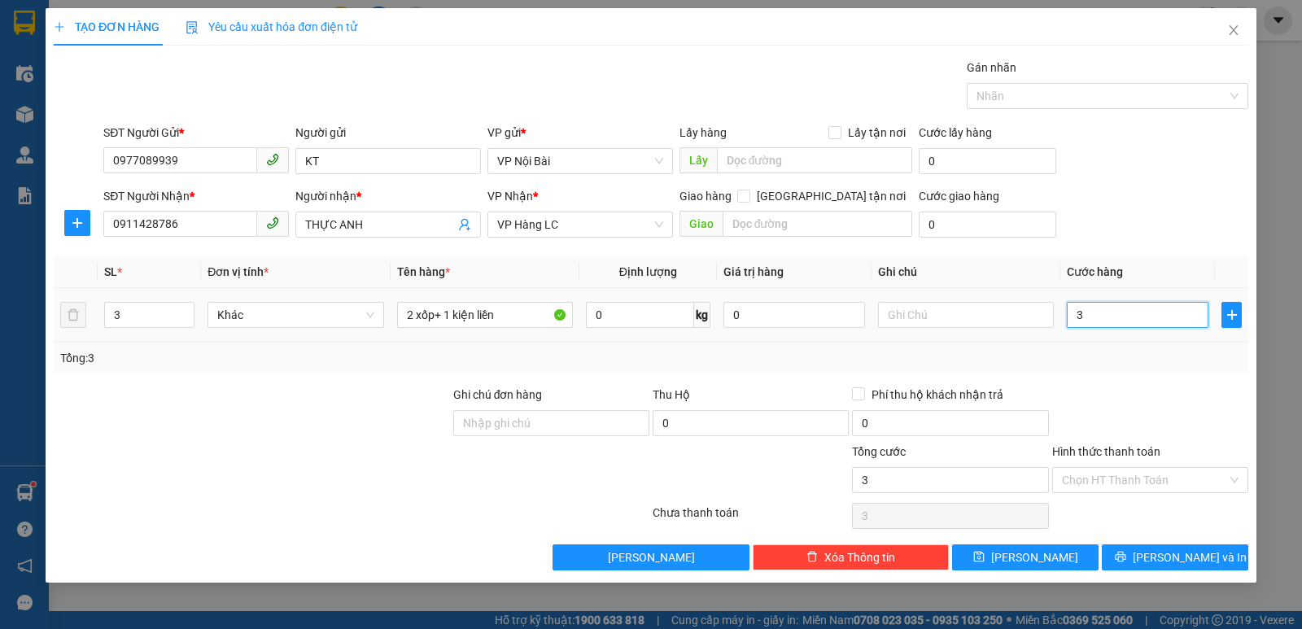
type input "30"
type input "300"
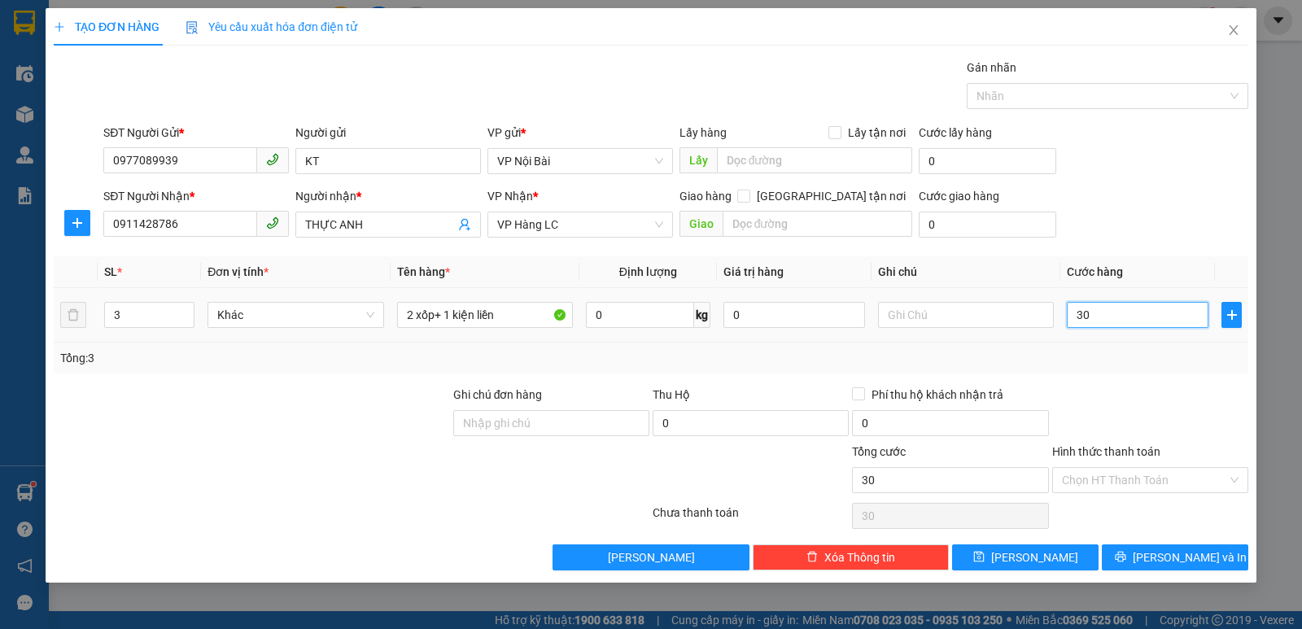
type input "300"
type input "3.000"
type input "30.000"
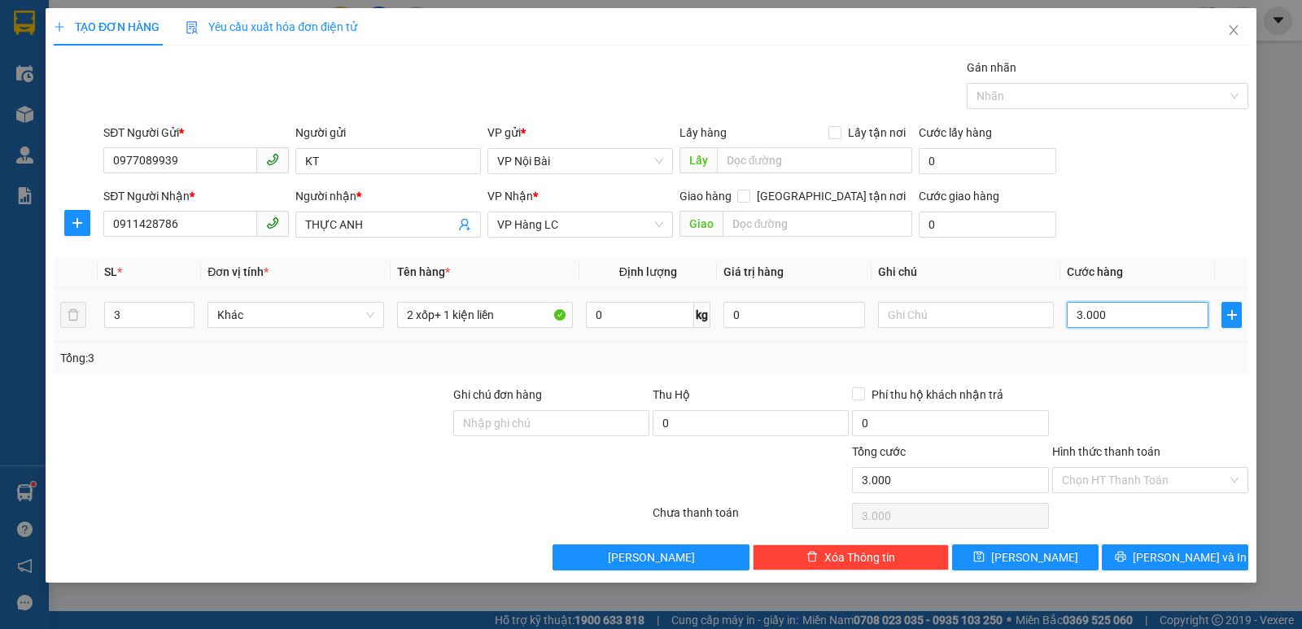
type input "30.000"
type input "300.000"
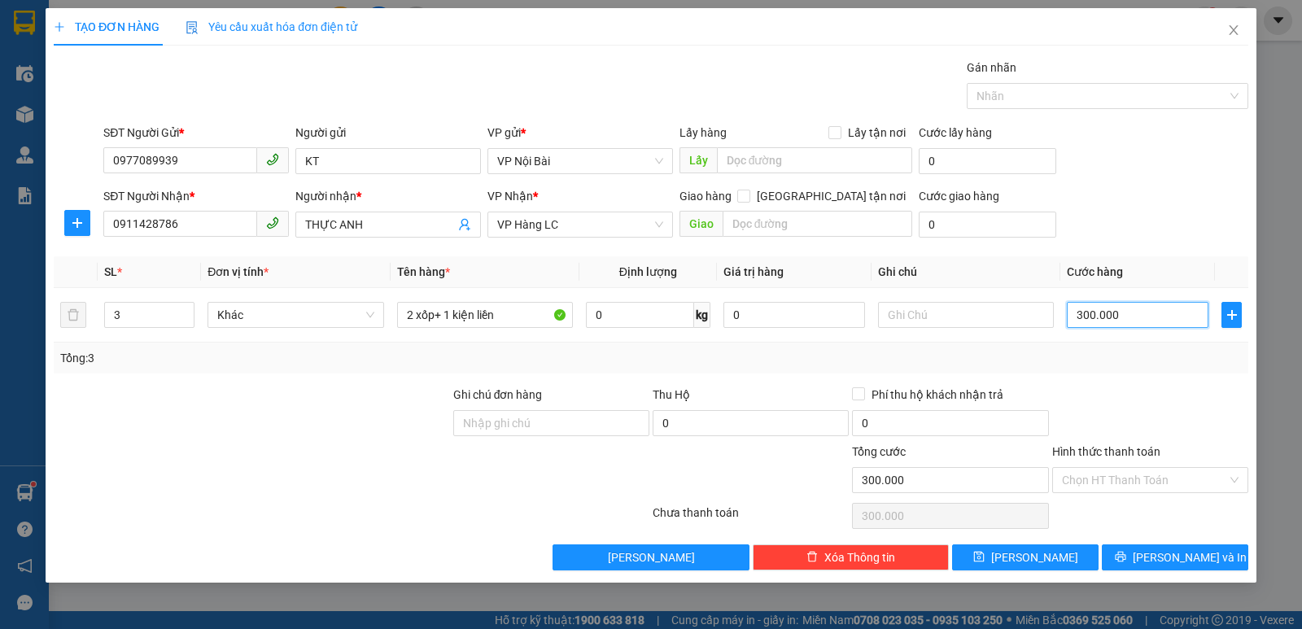
type input "300.000"
click at [1149, 384] on div "Transit Pickup Surcharge Ids Transit Deliver Surcharge Ids Transit Deliver Surc…" at bounding box center [651, 315] width 1195 height 512
click at [1127, 558] on icon "printer" at bounding box center [1120, 556] width 11 height 11
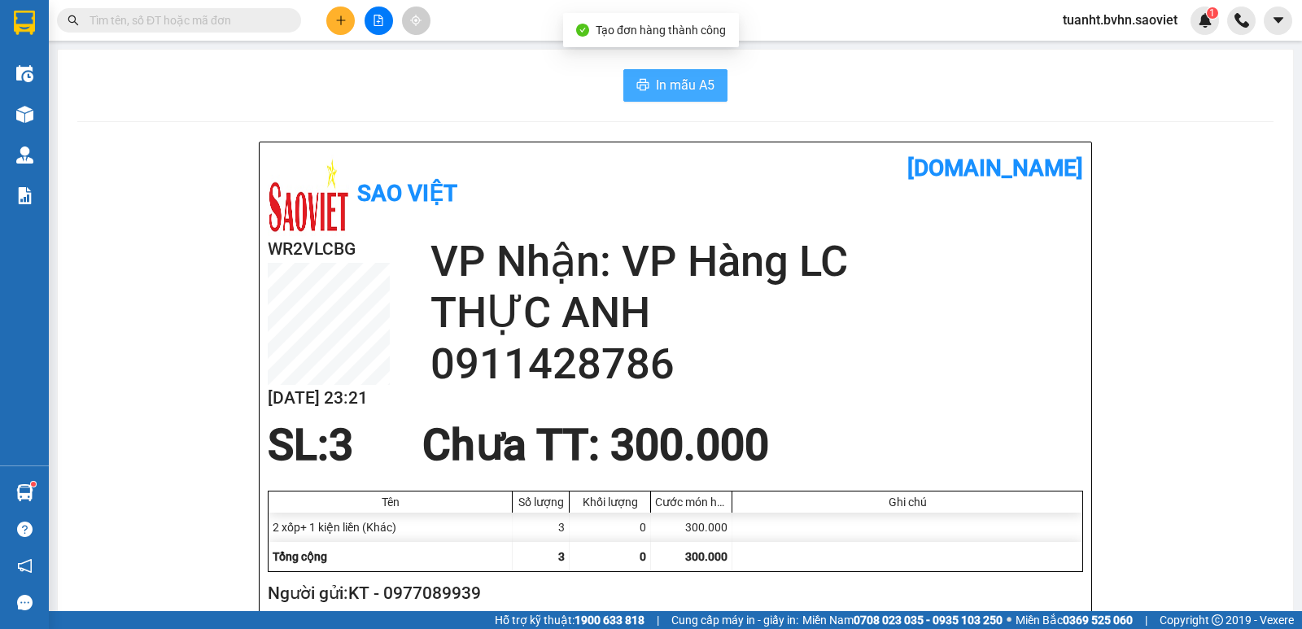
click at [669, 91] on span "In mẫu A5" at bounding box center [685, 85] width 59 height 20
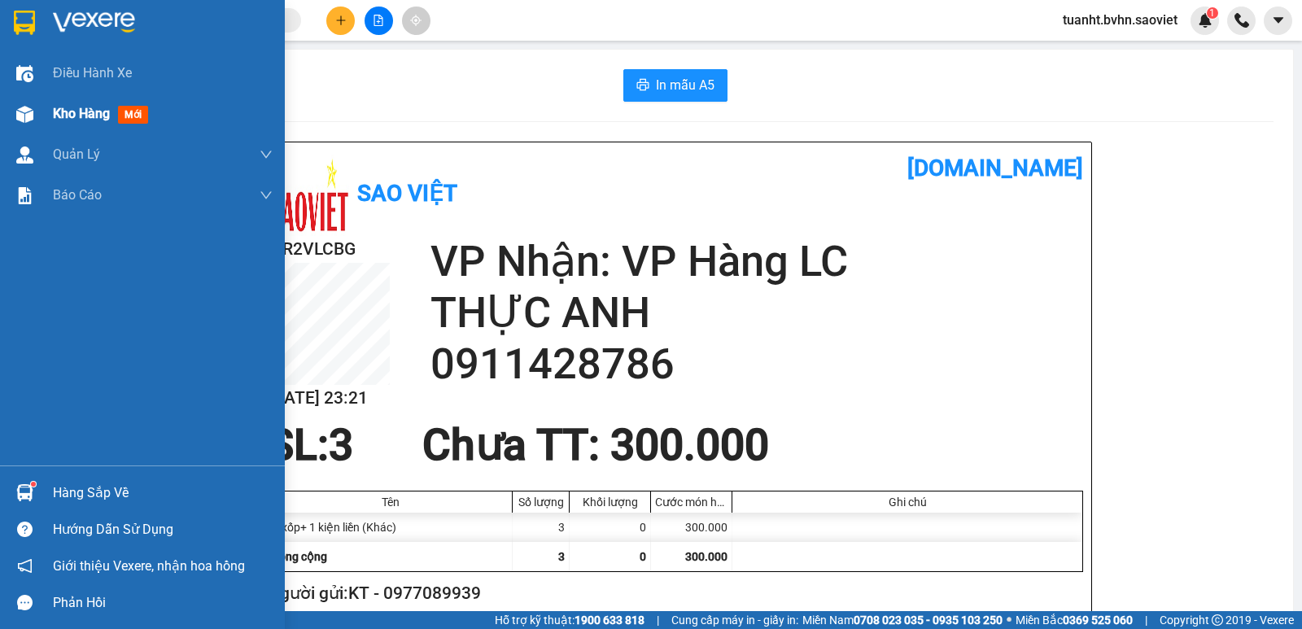
click at [37, 103] on div at bounding box center [25, 114] width 28 height 28
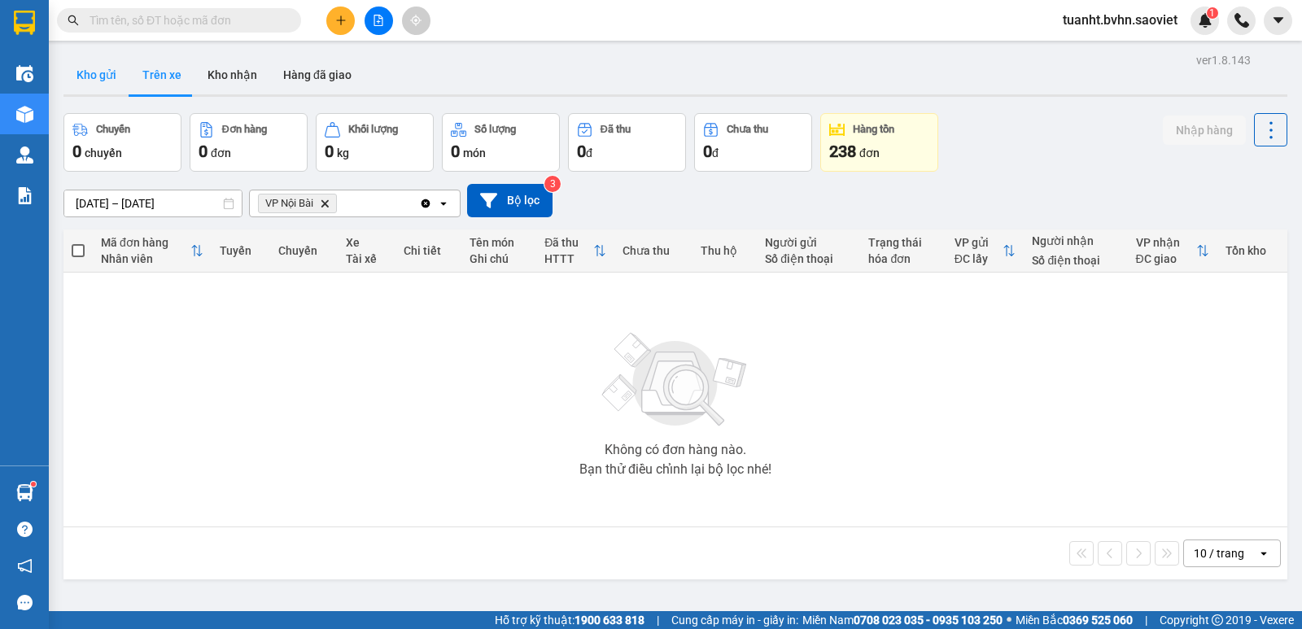
click at [105, 86] on button "Kho gửi" at bounding box center [96, 74] width 66 height 39
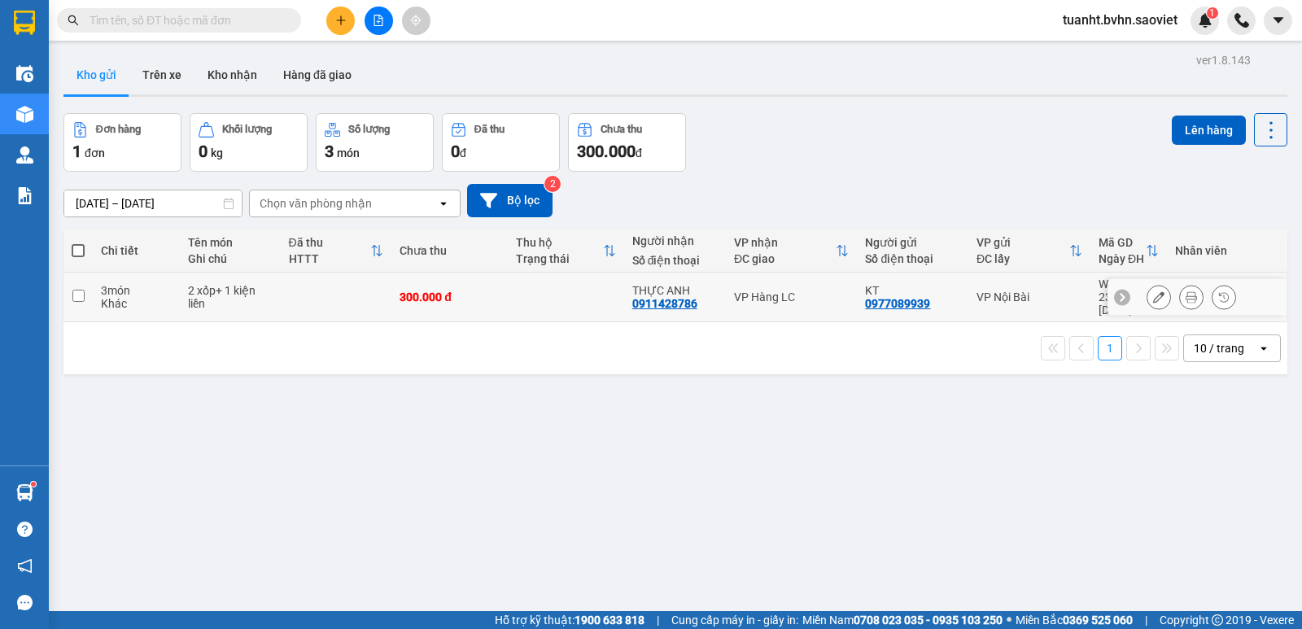
click at [82, 290] on input "checkbox" at bounding box center [78, 296] width 12 height 12
checkbox input "true"
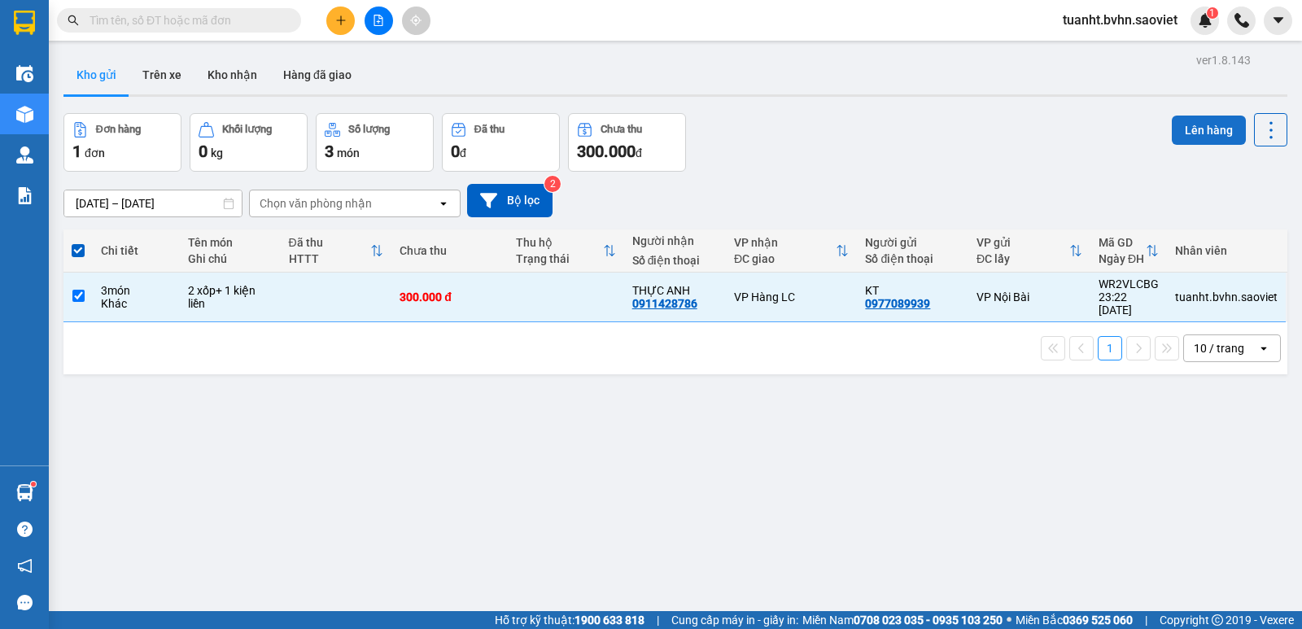
click at [1172, 129] on button "Lên hàng" at bounding box center [1209, 130] width 74 height 29
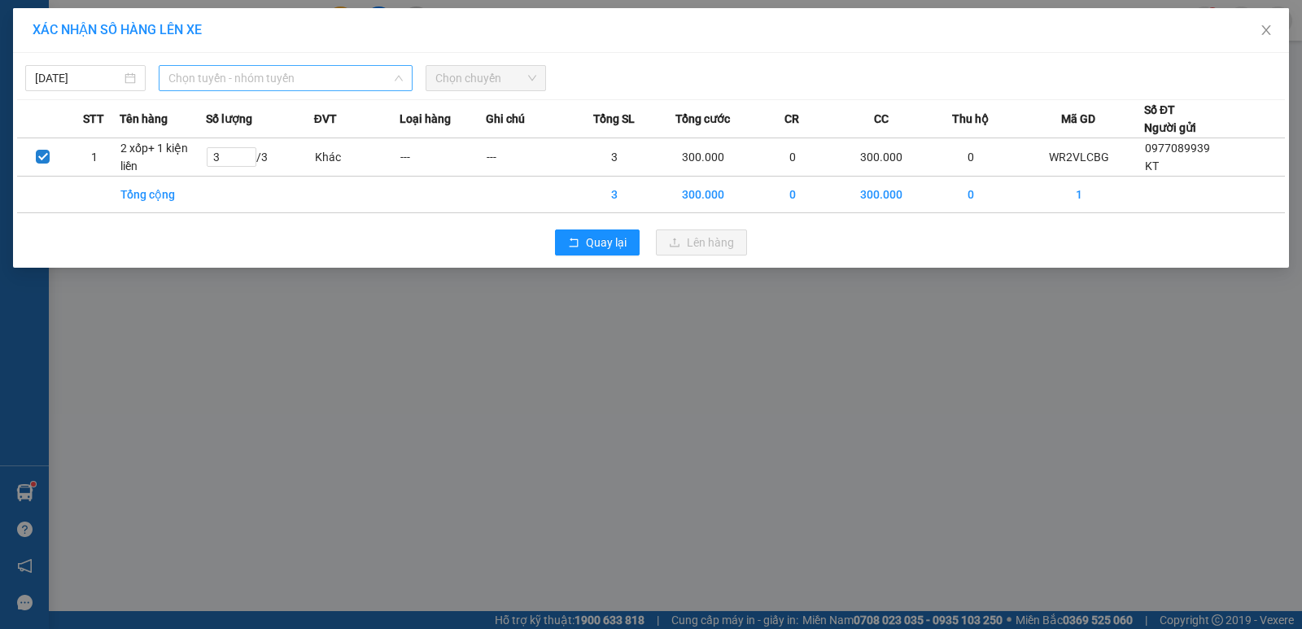
click at [230, 77] on span "Chọn tuyến - nhóm tuyến" at bounding box center [286, 78] width 234 height 24
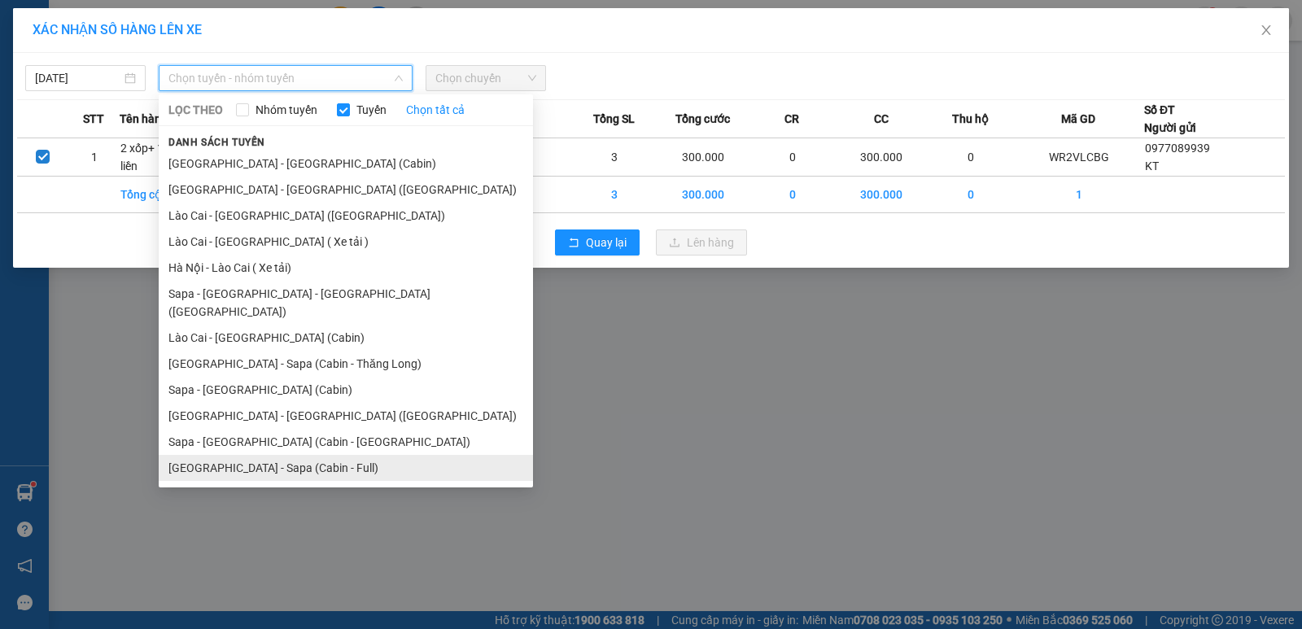
click at [304, 455] on li "[GEOGRAPHIC_DATA] - Sapa (Cabin - Full)" at bounding box center [346, 468] width 374 height 26
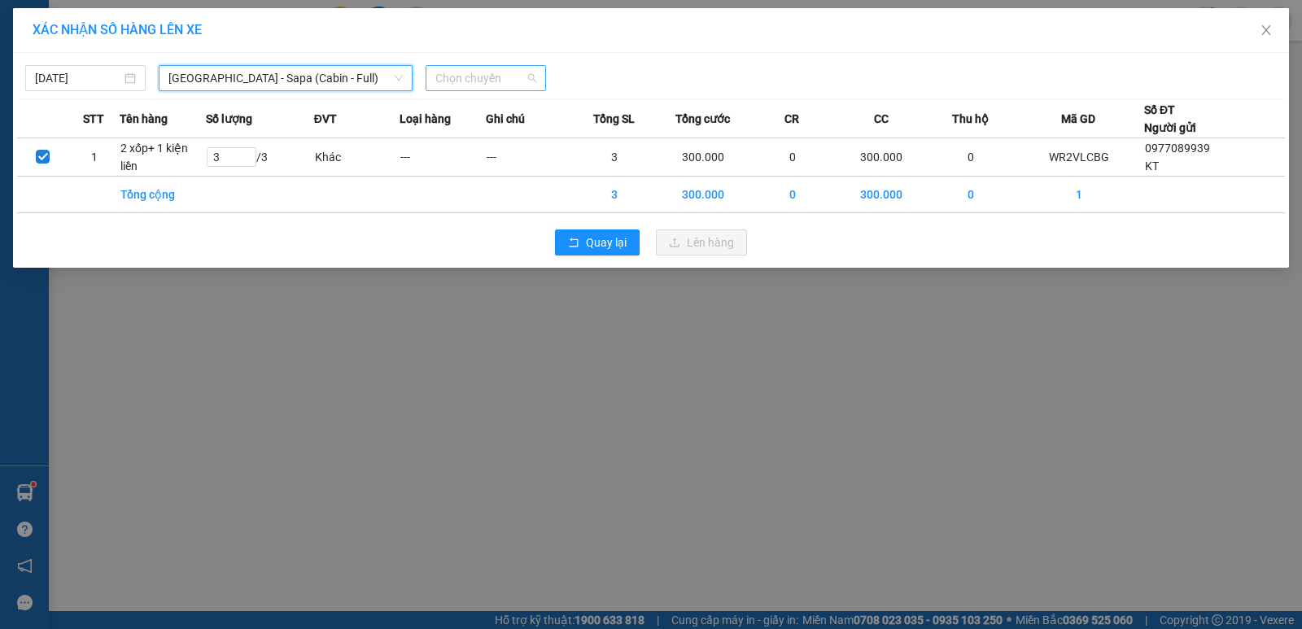
click at [524, 79] on span "Chọn chuyến" at bounding box center [486, 78] width 101 height 24
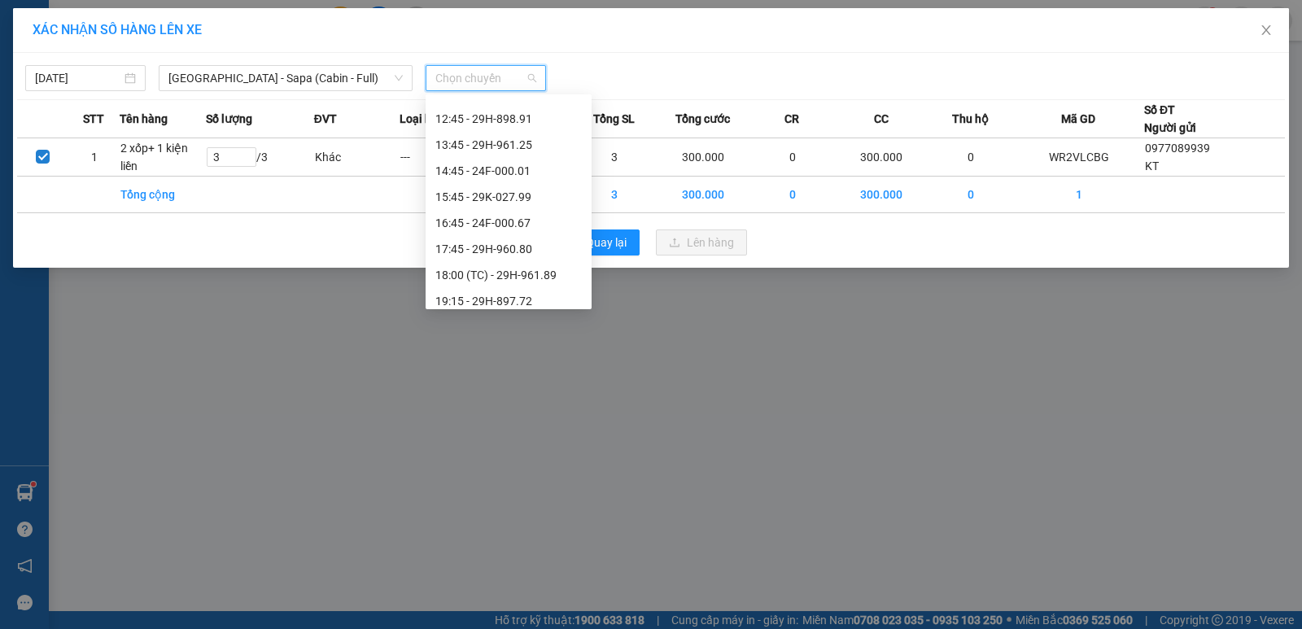
scroll to position [260, 0]
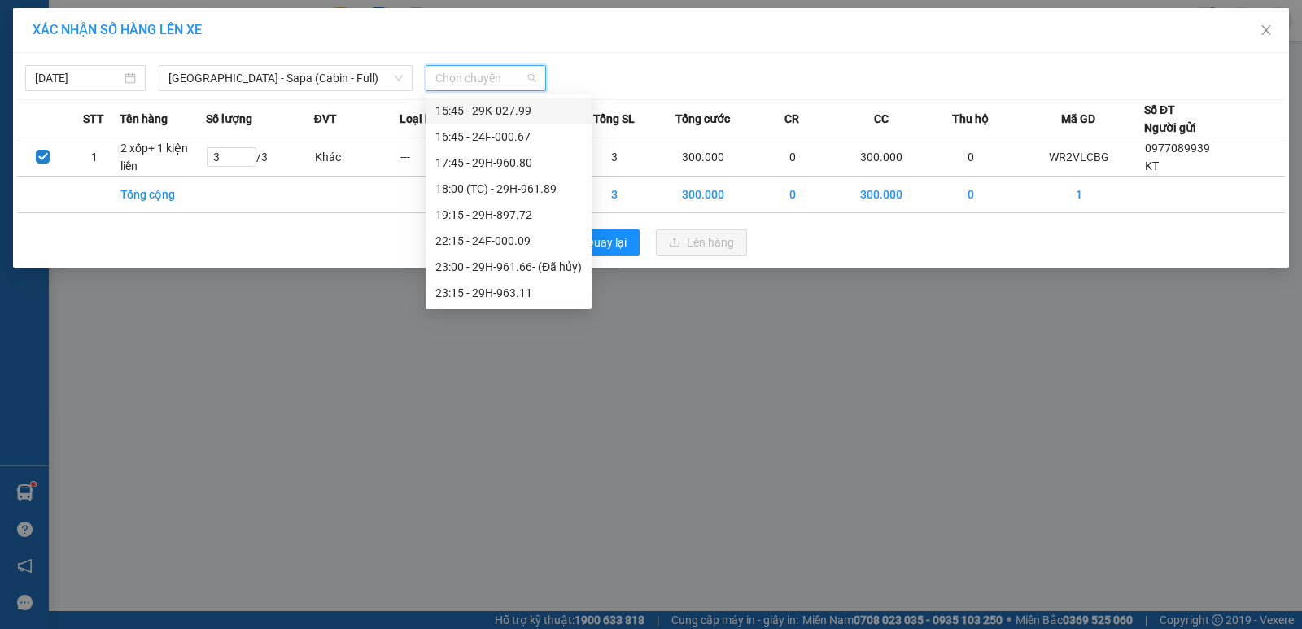
click at [620, 56] on div "[DATE] [GEOGRAPHIC_DATA] - [GEOGRAPHIC_DATA] ([GEOGRAPHIC_DATA] - Full) LỌC THE…" at bounding box center [651, 160] width 1276 height 215
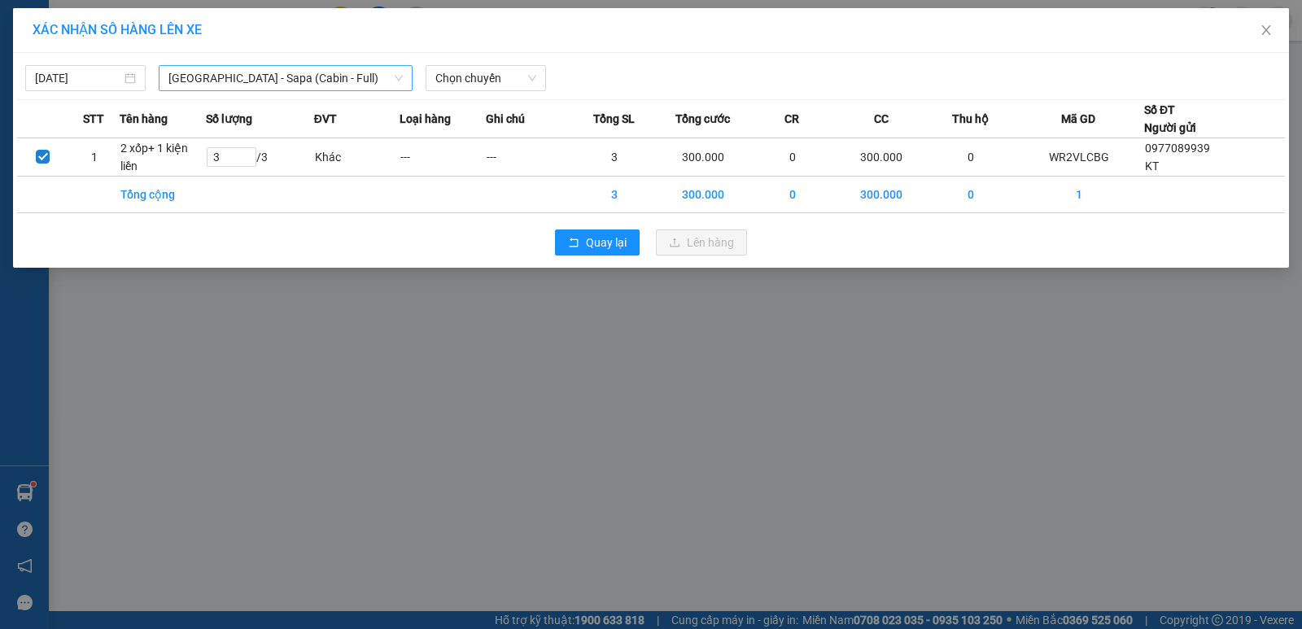
click at [284, 81] on span "[GEOGRAPHIC_DATA] - Sapa (Cabin - Full)" at bounding box center [286, 78] width 234 height 24
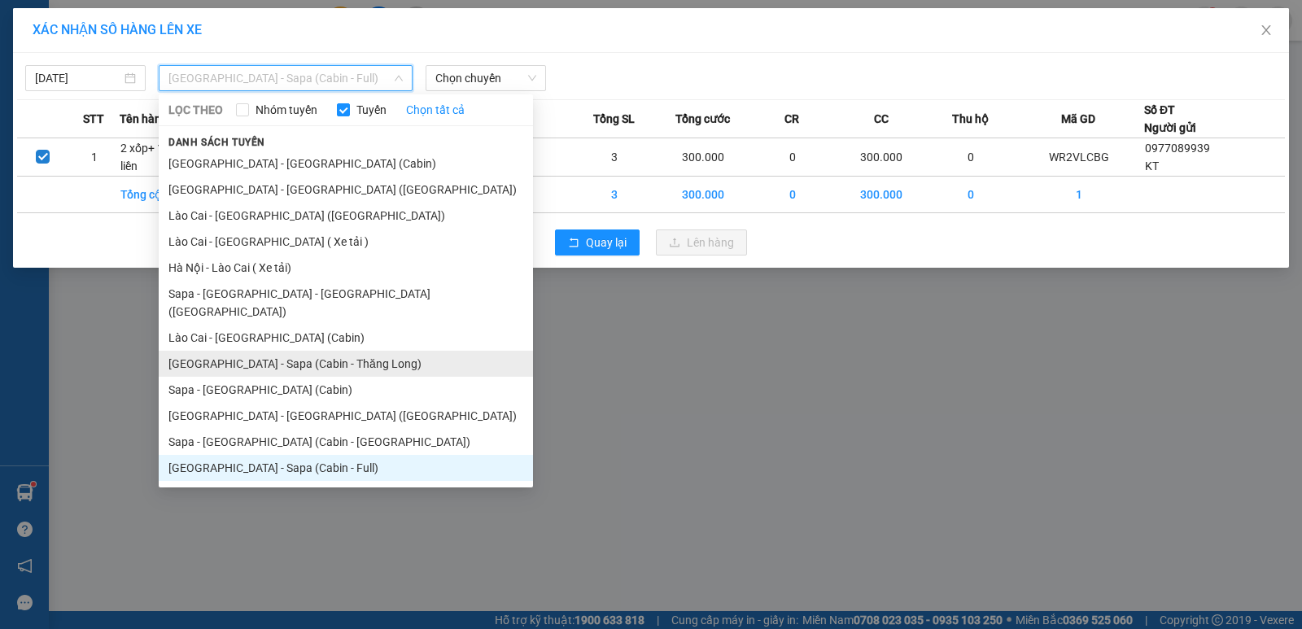
click at [310, 351] on li "[GEOGRAPHIC_DATA] - Sapa (Cabin - Thăng Long)" at bounding box center [346, 364] width 374 height 26
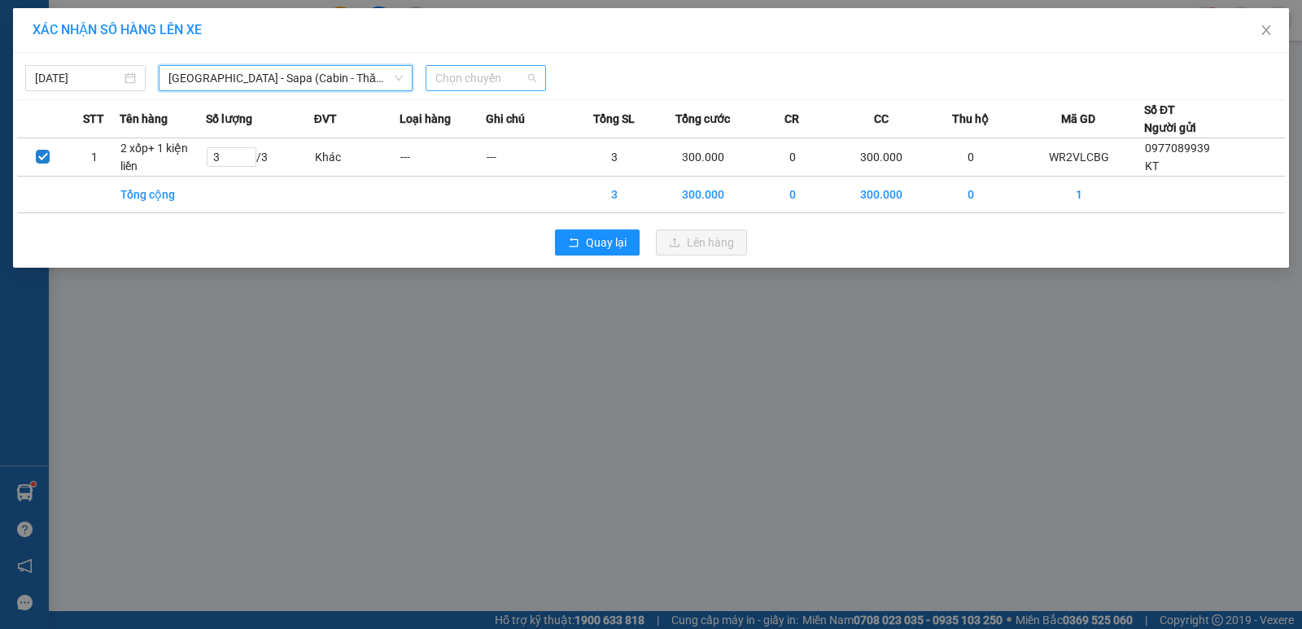
click at [488, 75] on span "Chọn chuyến" at bounding box center [486, 78] width 101 height 24
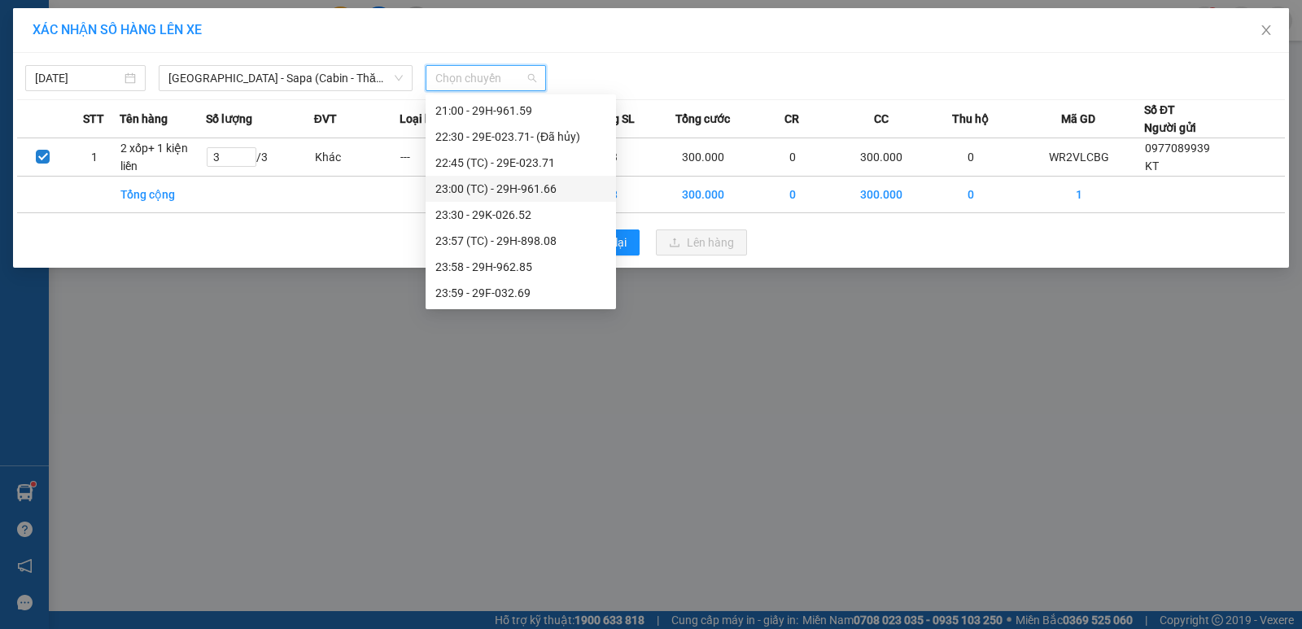
click at [514, 189] on div "23:00 (TC) - 29H-961.66" at bounding box center [521, 189] width 171 height 18
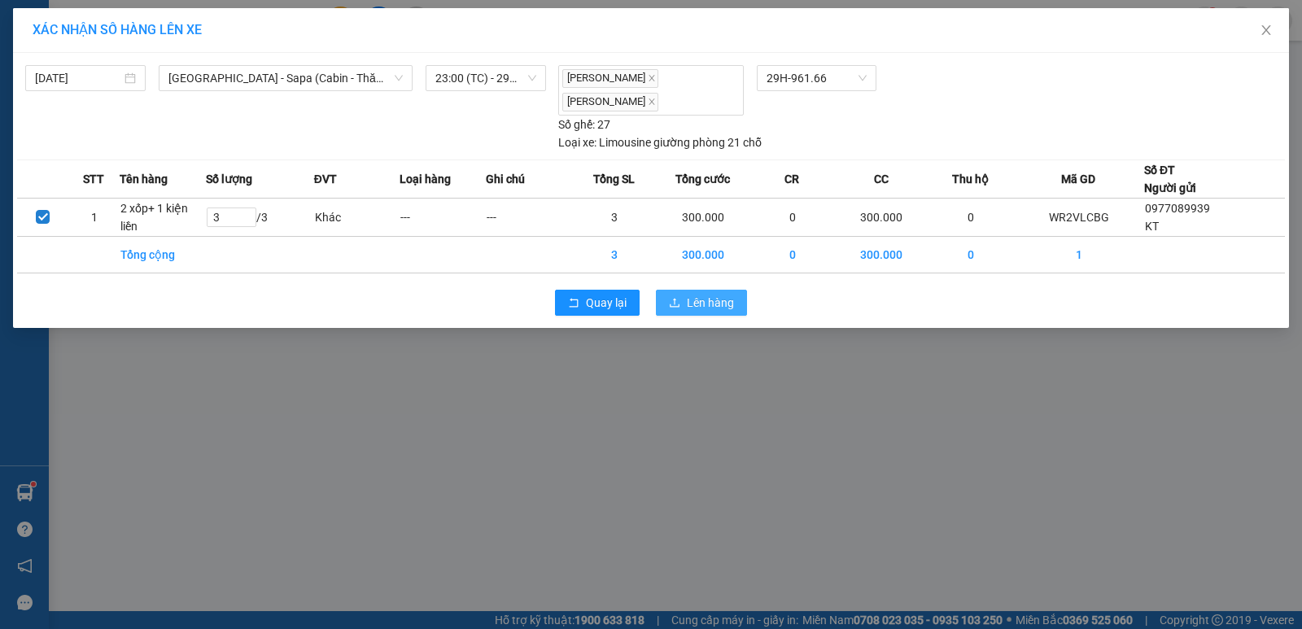
click at [681, 297] on icon "upload" at bounding box center [674, 302] width 11 height 11
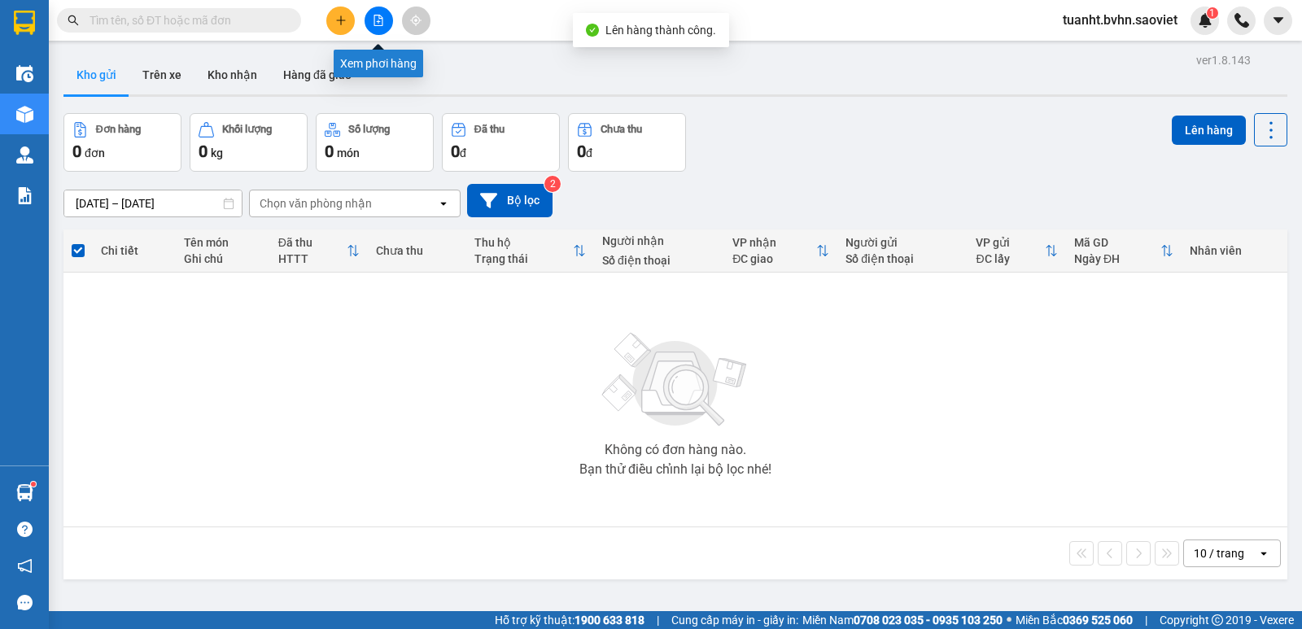
click at [371, 25] on button at bounding box center [379, 21] width 28 height 28
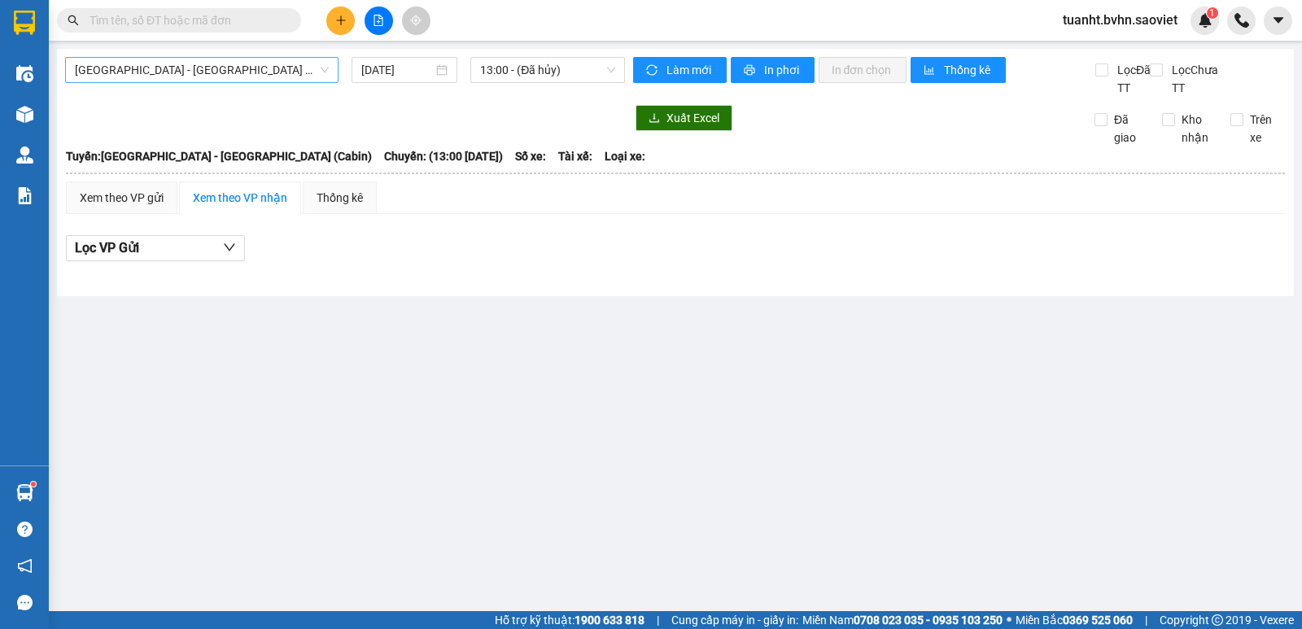
click at [298, 72] on span "[GEOGRAPHIC_DATA] - [GEOGRAPHIC_DATA] (Cabin)" at bounding box center [202, 70] width 254 height 24
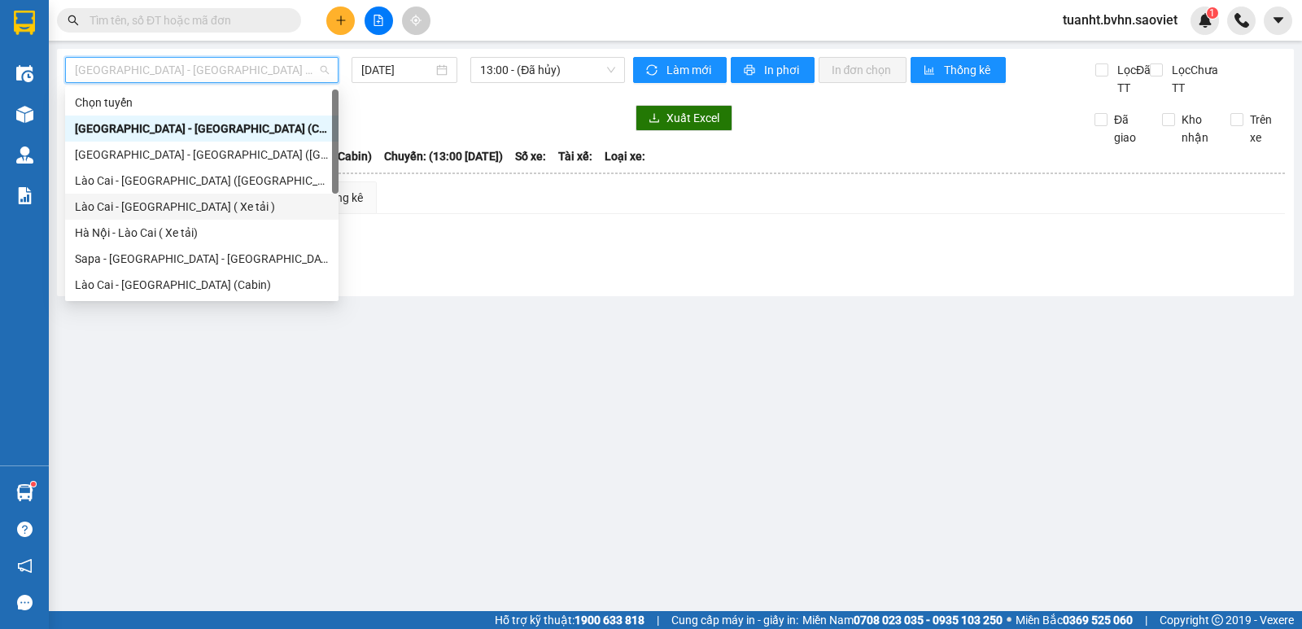
scroll to position [130, 0]
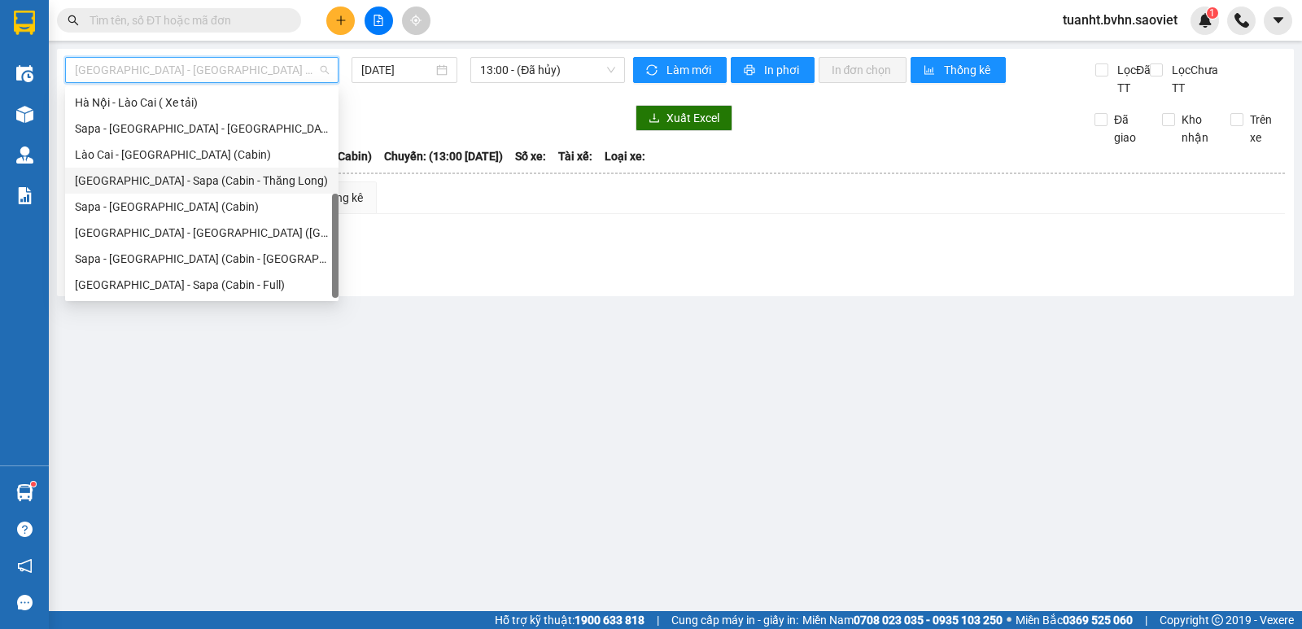
click at [231, 184] on div "[GEOGRAPHIC_DATA] - Sapa (Cabin - Thăng Long)" at bounding box center [202, 181] width 254 height 18
type input "[DATE]"
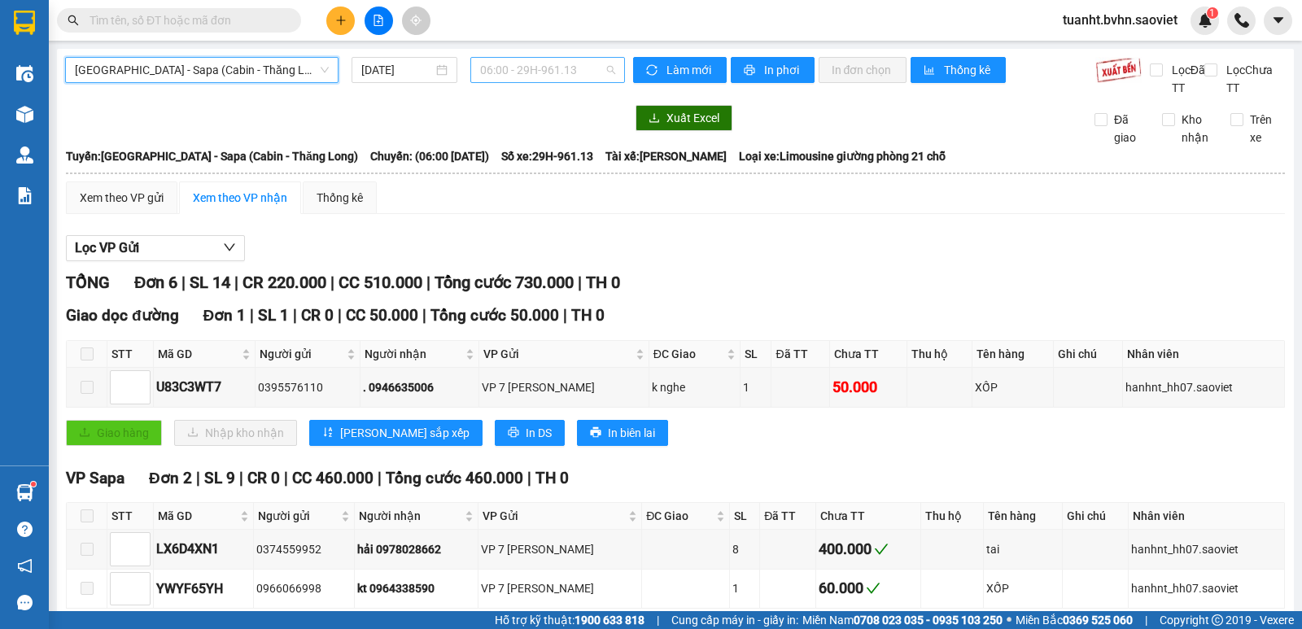
click at [497, 70] on span "06:00 - 29H-961.13" at bounding box center [547, 70] width 134 height 24
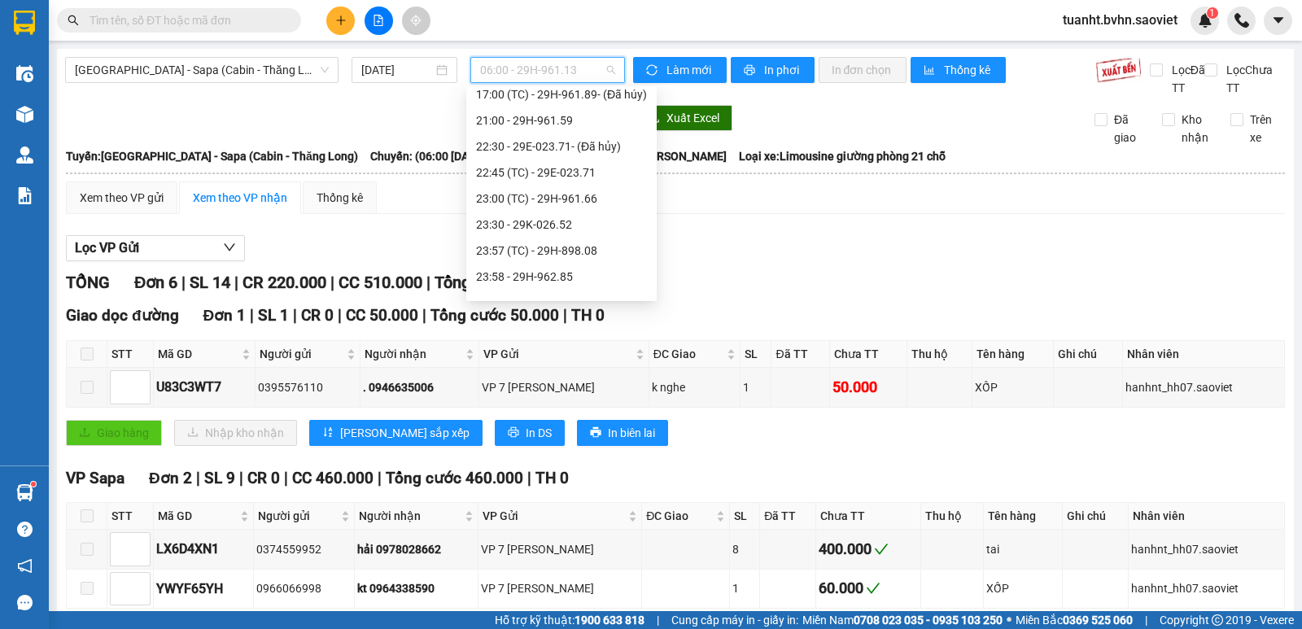
scroll to position [260, 0]
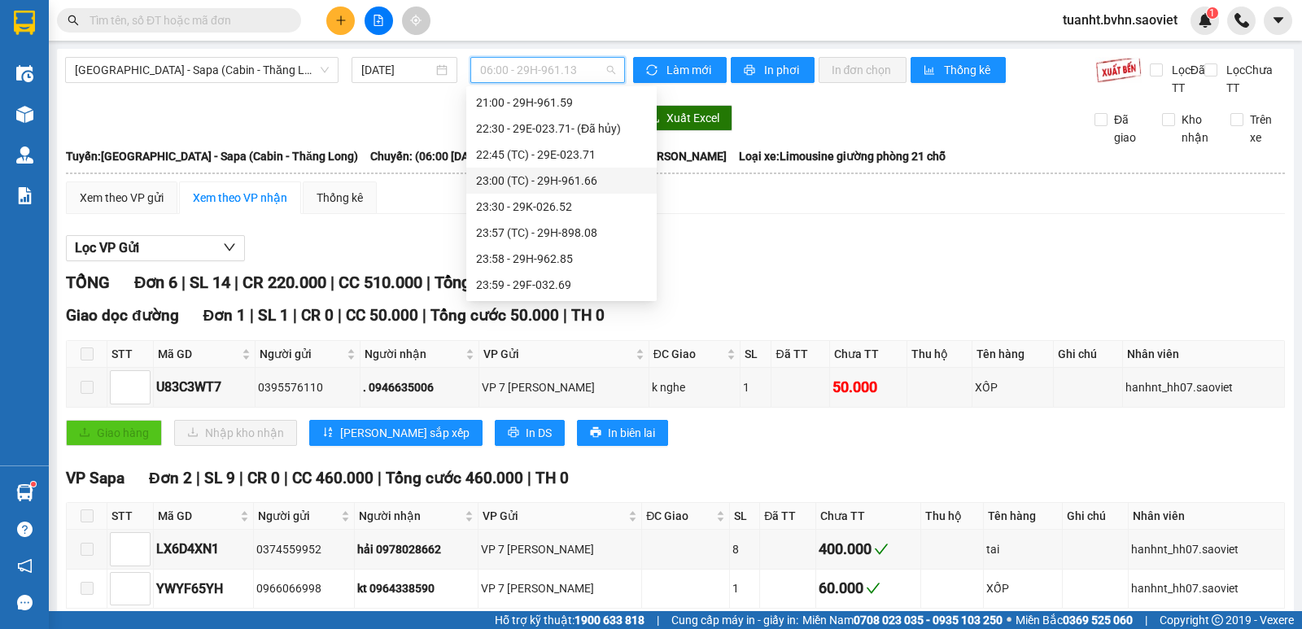
click at [551, 184] on div "23:00 (TC) - 29H-961.66" at bounding box center [561, 181] width 171 height 18
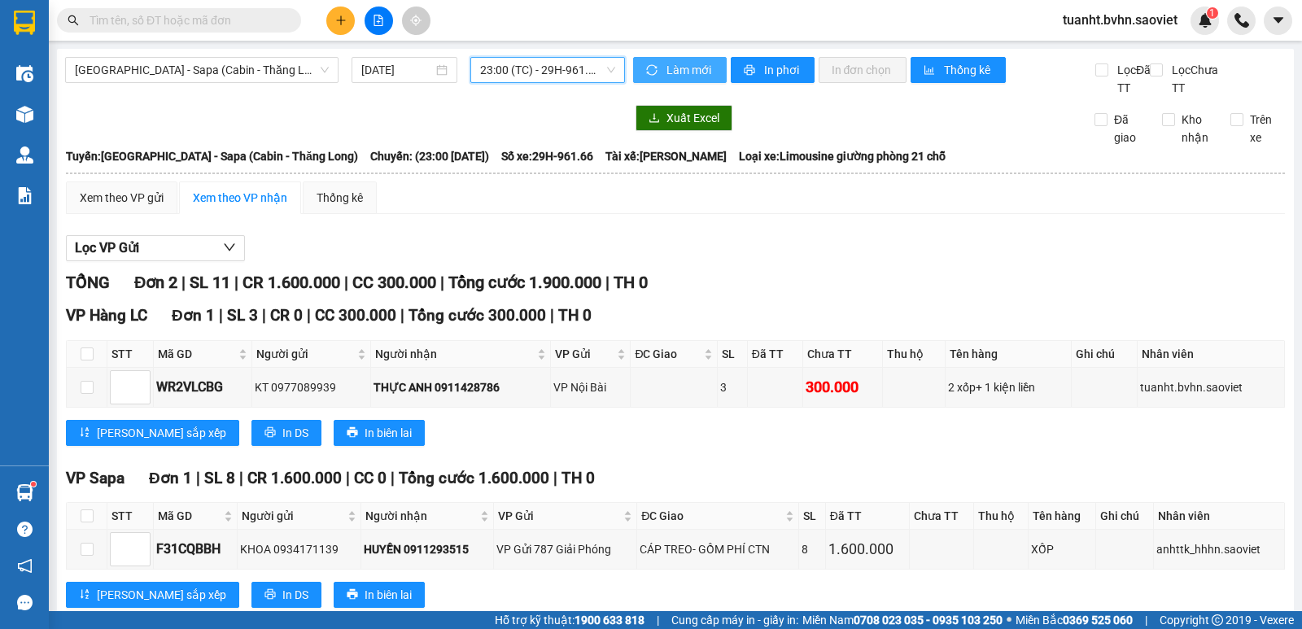
click at [646, 76] on span "sync" at bounding box center [653, 70] width 14 height 13
click at [773, 79] on button "In phơi" at bounding box center [773, 70] width 84 height 26
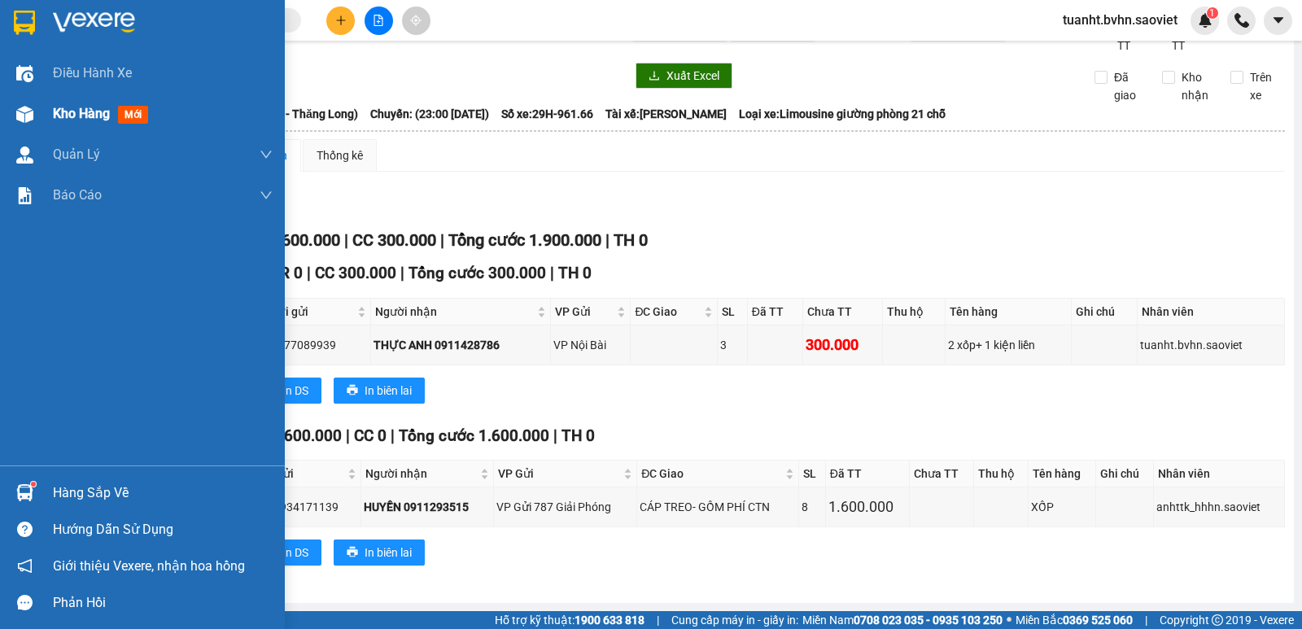
click at [33, 95] on div "Kho hàng mới" at bounding box center [142, 114] width 285 height 41
